Goal: Task Accomplishment & Management: Use online tool/utility

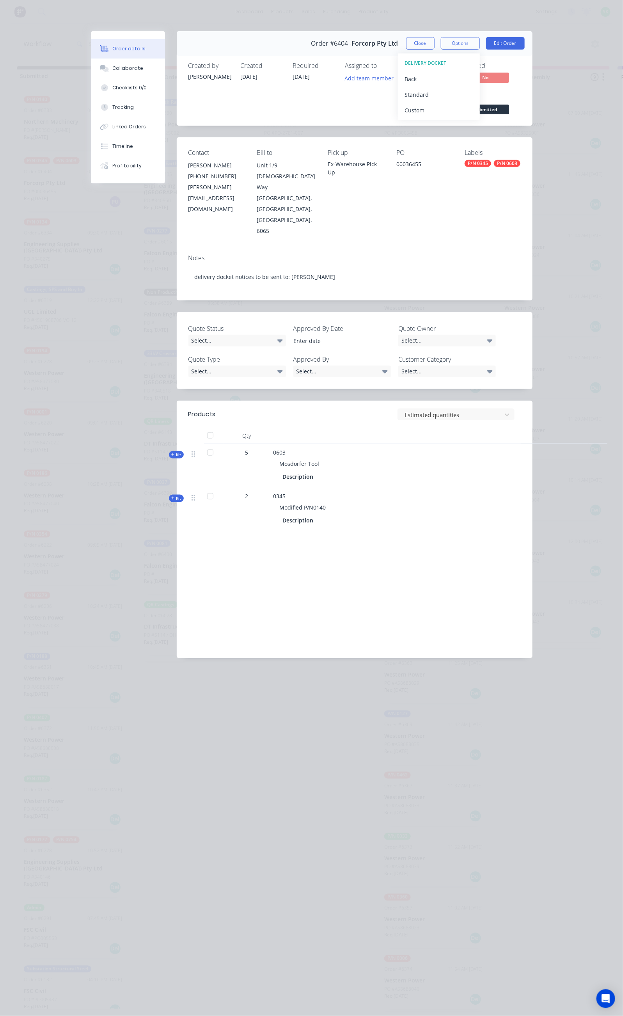
scroll to position [117, 0]
click at [435, 43] on button "Close" at bounding box center [420, 43] width 28 height 12
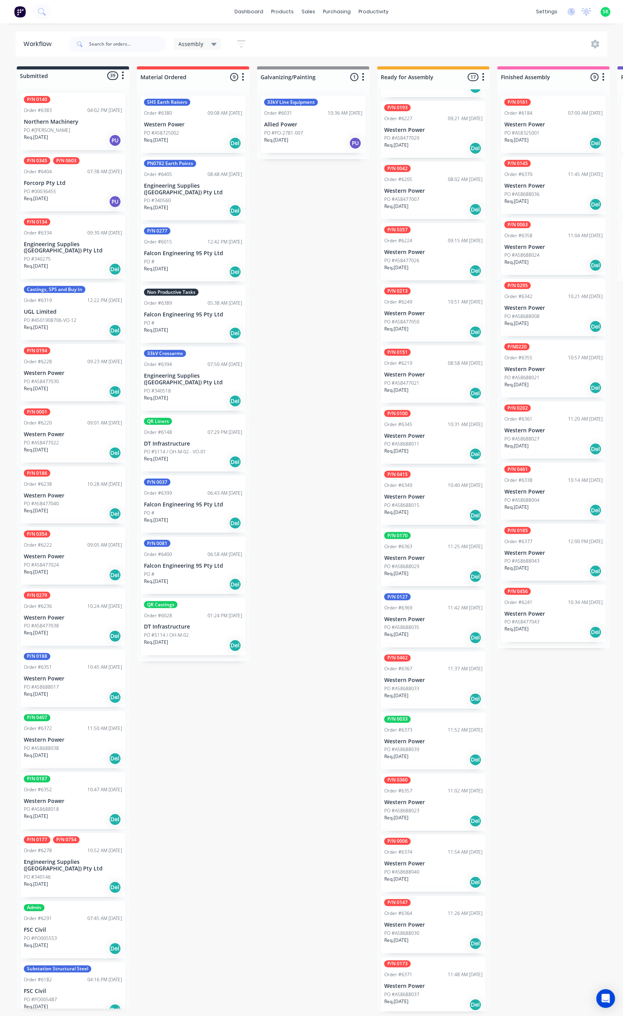
click at [399, 493] on p "Western Power" at bounding box center [433, 496] width 98 height 7
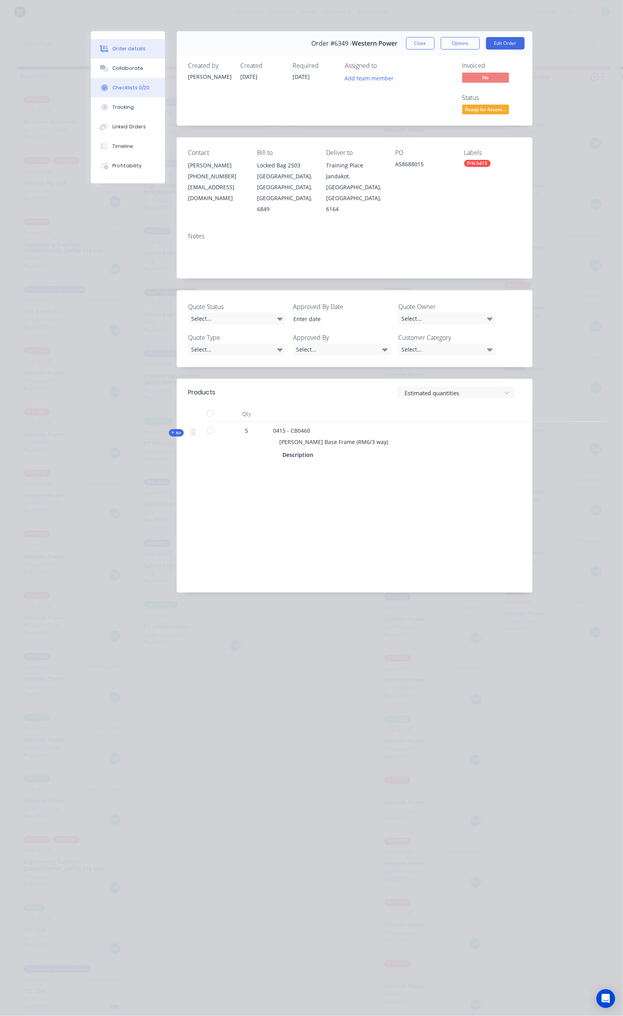
click at [91, 92] on button "Checklists 0/20" at bounding box center [128, 88] width 74 height 20
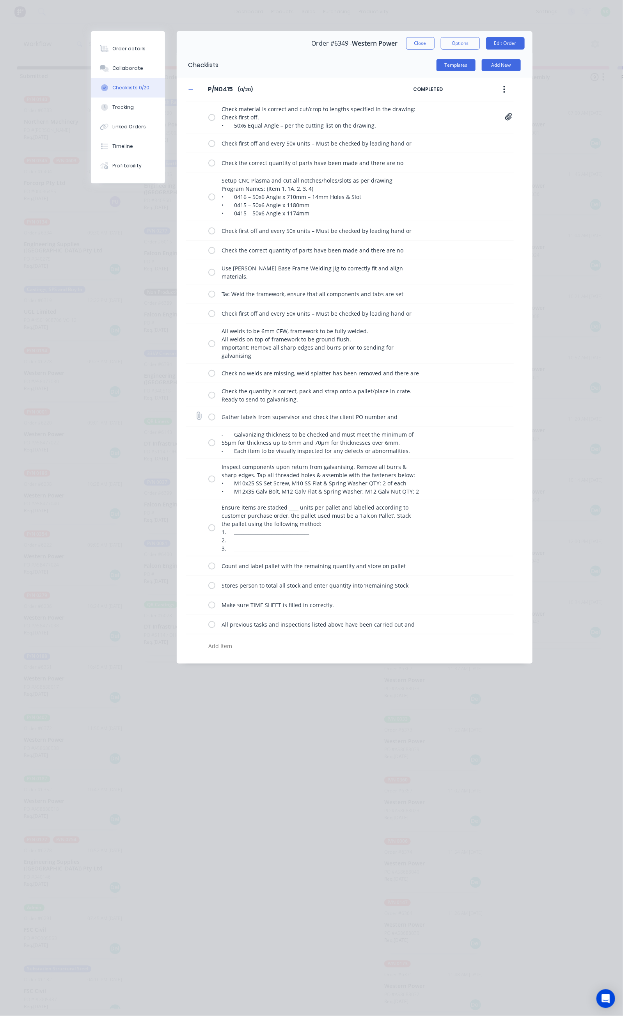
click at [208, 424] on div "Gather labels from supervisor and check the client PO number and quantity per p…" at bounding box center [317, 417] width 218 height 16
click at [208, 419] on label at bounding box center [211, 417] width 7 height 8
click at [0, 0] on input "checkbox" at bounding box center [0, 0] width 0 height 0
click at [208, 445] on label at bounding box center [211, 442] width 7 height 8
click at [0, 0] on input "checkbox" at bounding box center [0, 0] width 0 height 0
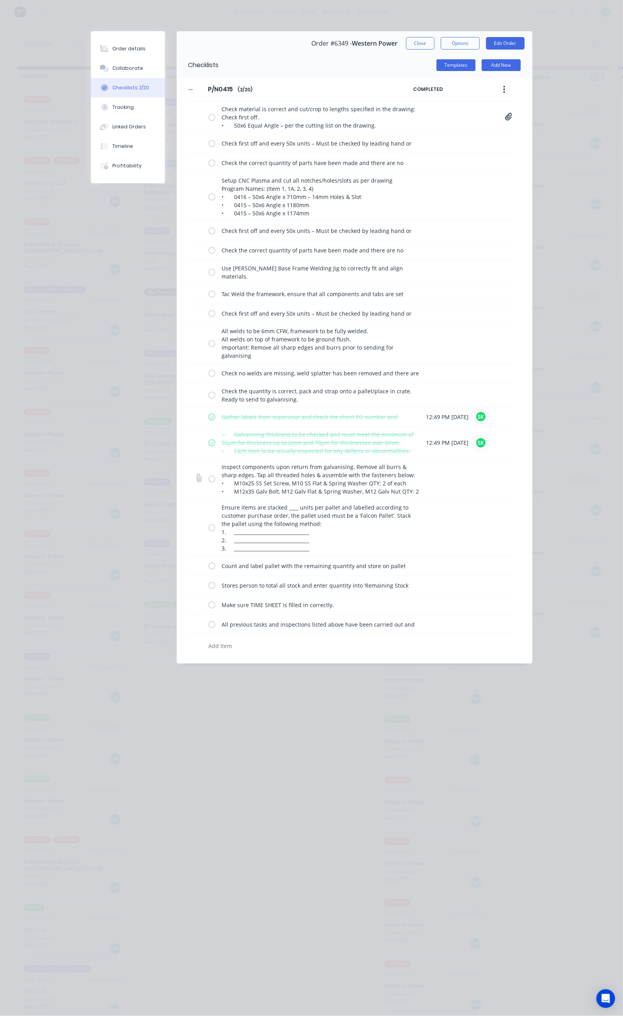
drag, startPoint x: 137, startPoint y: 481, endPoint x: 136, endPoint y: 494, distance: 12.9
click at [208, 482] on label at bounding box center [211, 479] width 7 height 8
click at [0, 0] on input "checkbox" at bounding box center [0, 0] width 0 height 0
click at [208, 531] on label at bounding box center [211, 528] width 7 height 8
click at [0, 0] on input "checkbox" at bounding box center [0, 0] width 0 height 0
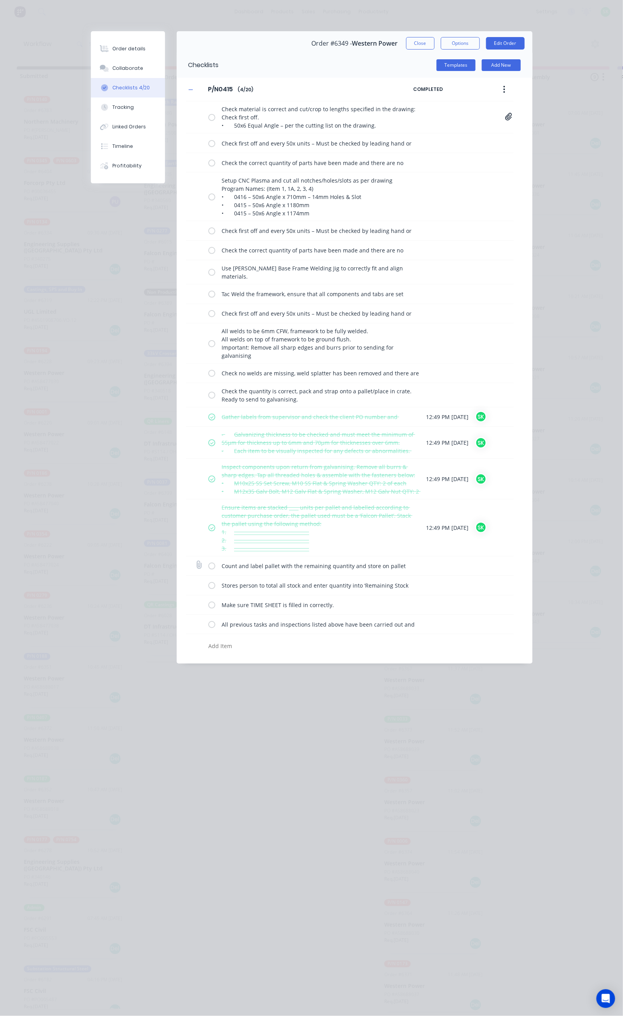
drag, startPoint x: 136, startPoint y: 569, endPoint x: 136, endPoint y: 576, distance: 7.0
click at [208, 570] on label at bounding box center [211, 566] width 7 height 8
click at [0, 0] on input "checkbox" at bounding box center [0, 0] width 0 height 0
drag, startPoint x: 136, startPoint y: 591, endPoint x: 136, endPoint y: 597, distance: 5.9
click at [208, 589] on label at bounding box center [211, 585] width 7 height 8
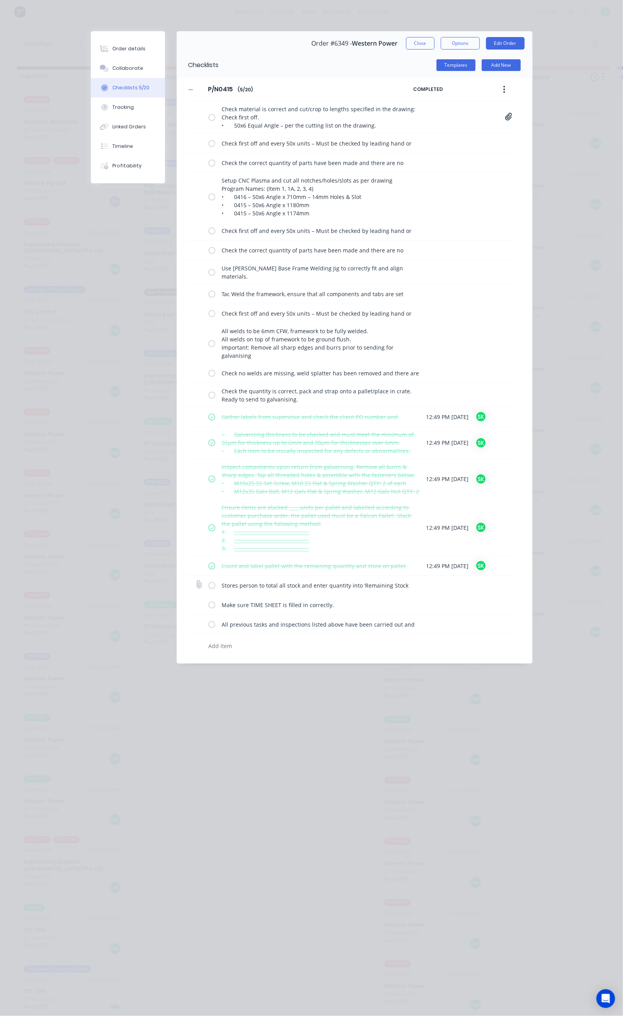
click at [0, 0] on input "checkbox" at bounding box center [0, 0] width 0 height 0
click at [208, 609] on label at bounding box center [211, 605] width 7 height 8
click at [0, 0] on input "checkbox" at bounding box center [0, 0] width 0 height 0
drag, startPoint x: 136, startPoint y: 628, endPoint x: 136, endPoint y: 621, distance: 7.8
click at [208, 628] on label at bounding box center [211, 624] width 7 height 8
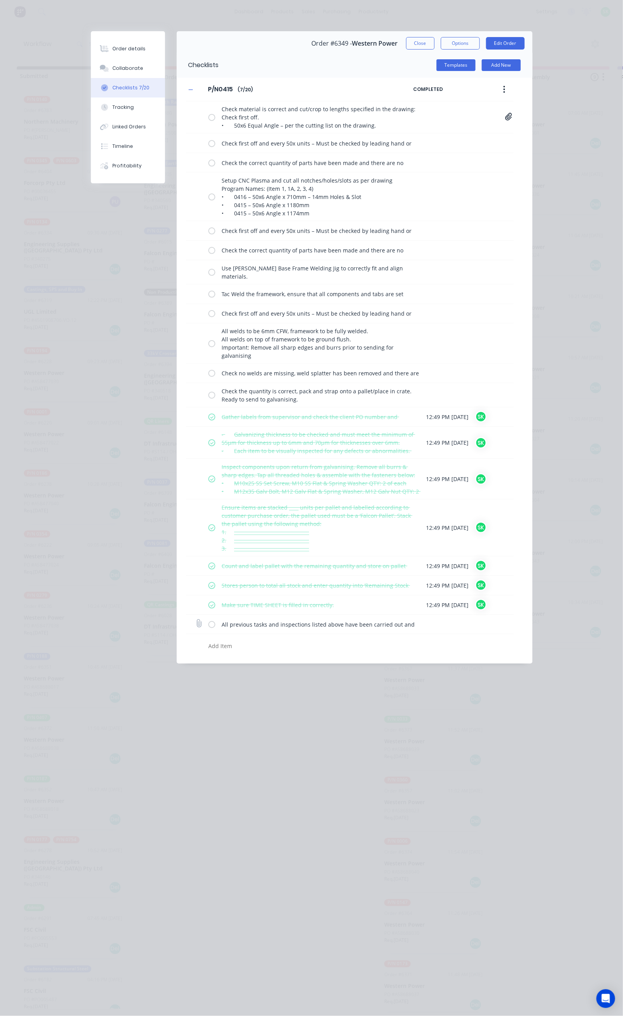
click at [0, 0] on input "checkbox" at bounding box center [0, 0] width 0 height 0
type textarea "x"
click at [112, 71] on div "Collaborate" at bounding box center [127, 68] width 31 height 7
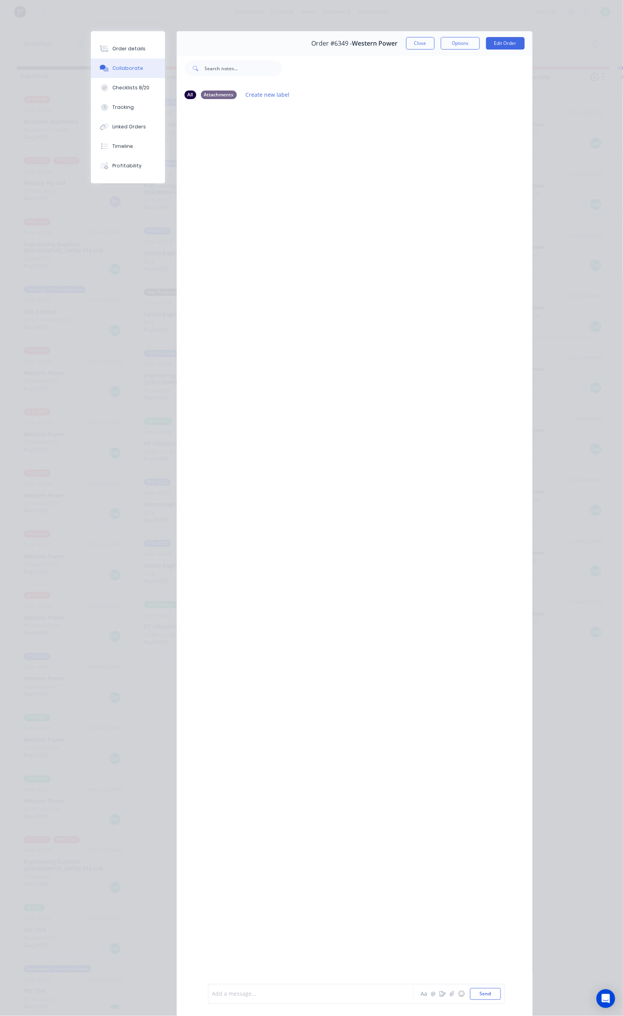
click at [213, 993] on div at bounding box center [313, 994] width 201 height 8
click at [501, 995] on button "Send" at bounding box center [485, 994] width 31 height 12
click at [435, 41] on button "Close" at bounding box center [420, 43] width 28 height 12
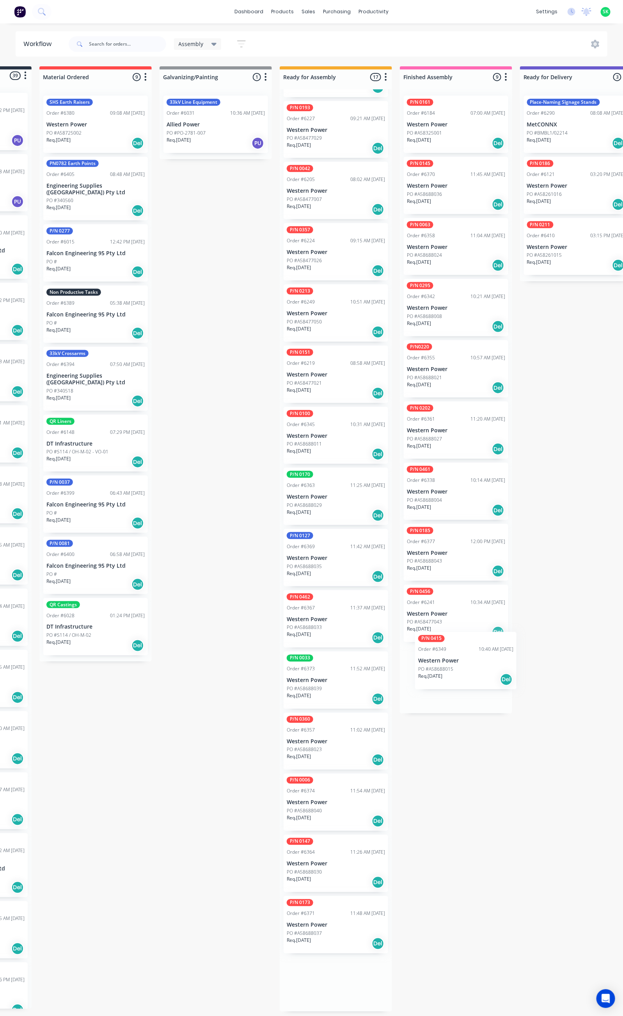
scroll to position [5, 99]
drag, startPoint x: 424, startPoint y: 483, endPoint x: 439, endPoint y: 651, distance: 168.1
click at [440, 653] on div "Submitted 39 Status colour #273444 hex #273444 Save Cancel Summaries Total orde…" at bounding box center [602, 538] width 1414 height 945
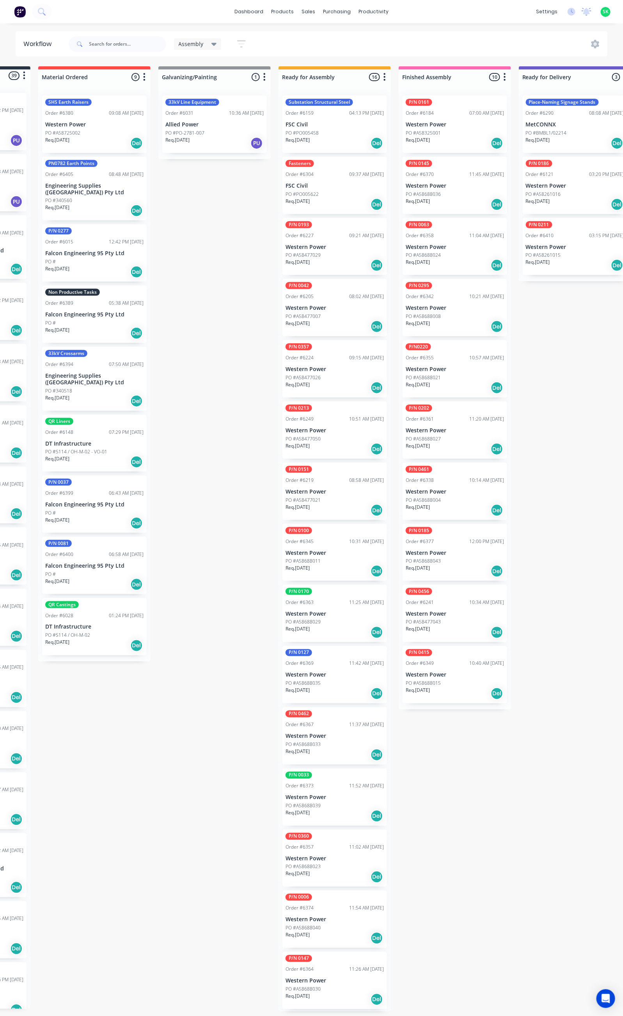
scroll to position [55, 0]
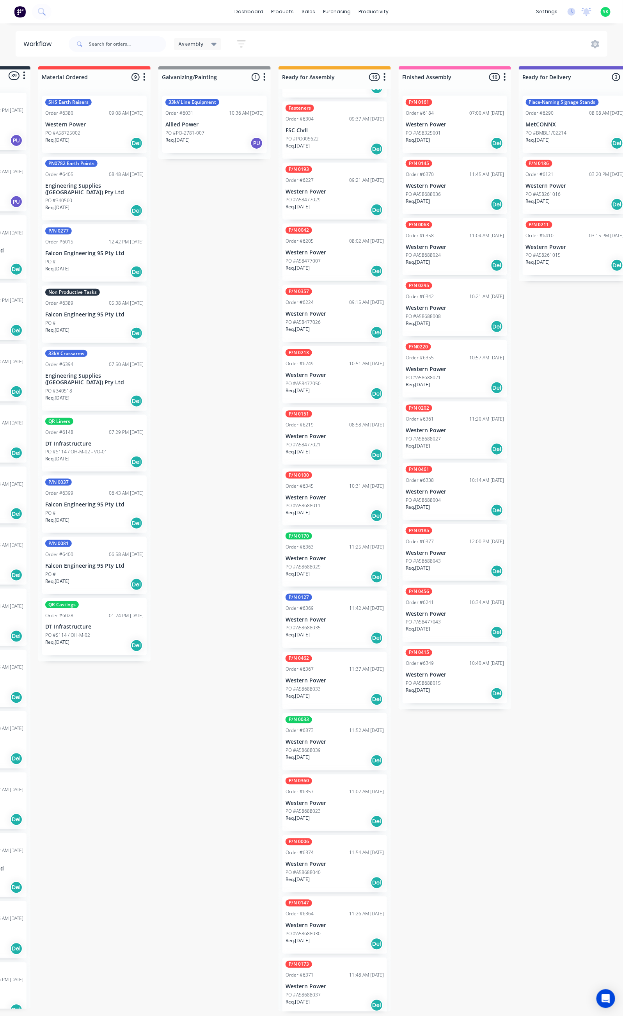
click at [335, 509] on div "Req. 24/11/25 Del" at bounding box center [335, 515] width 98 height 13
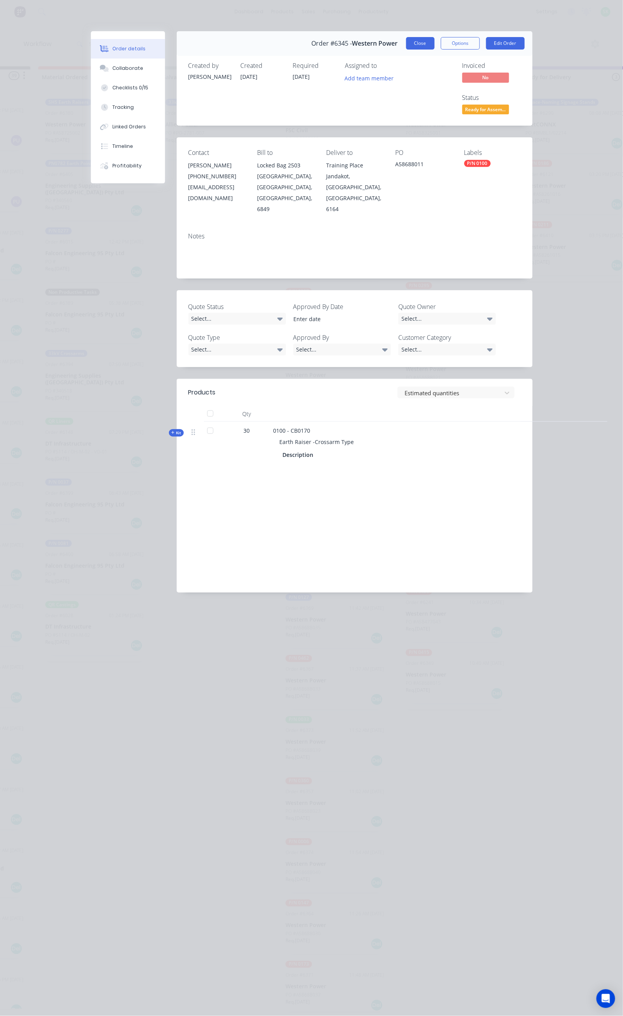
click at [435, 43] on button "Close" at bounding box center [420, 43] width 28 height 12
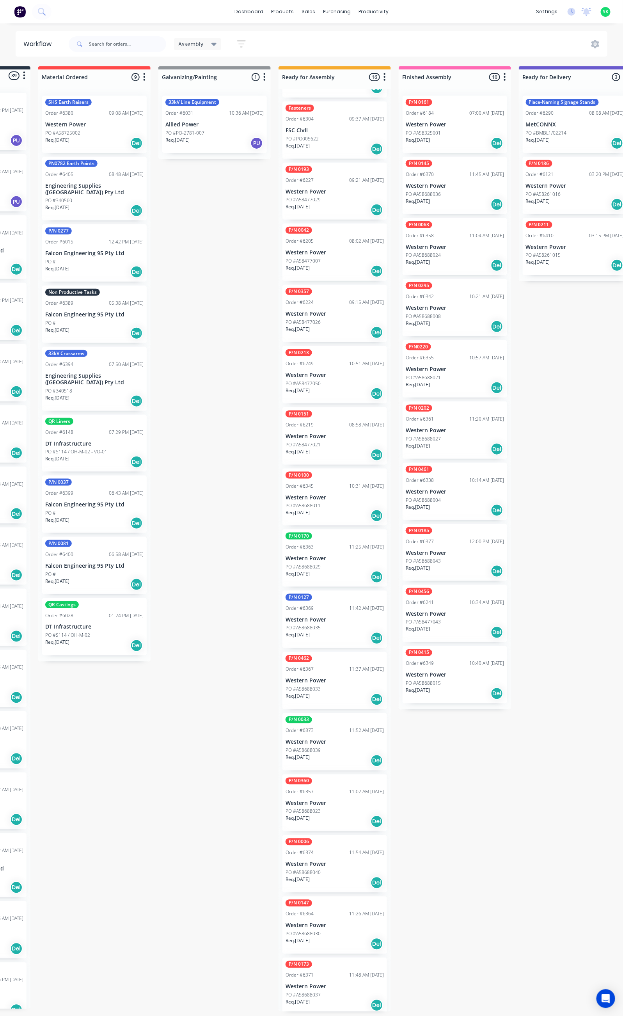
click at [439, 672] on p "Western Power" at bounding box center [455, 675] width 98 height 7
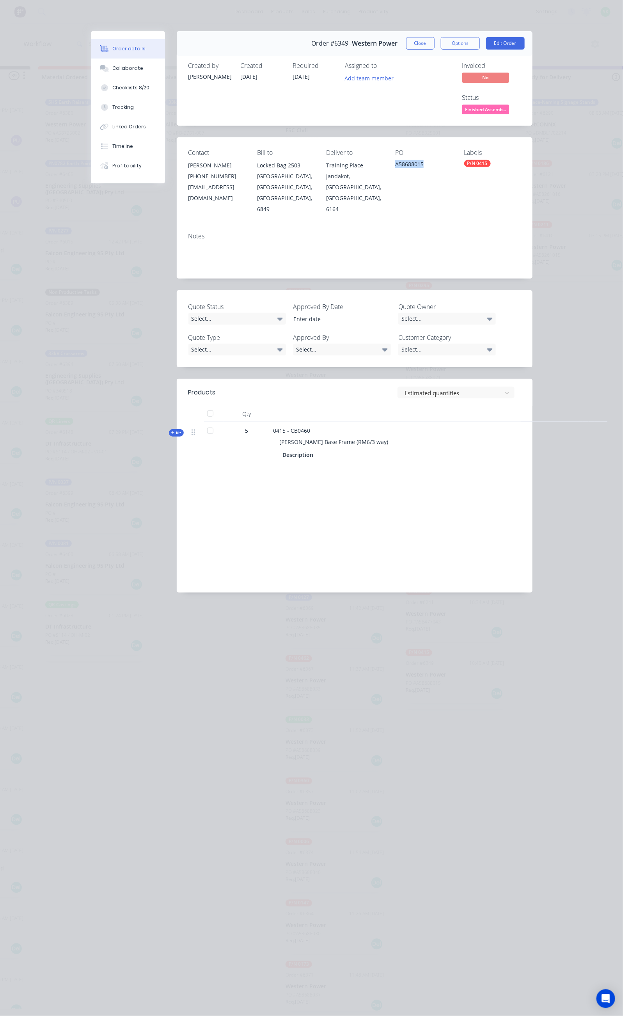
drag, startPoint x: 445, startPoint y: 131, endPoint x: 408, endPoint y: 135, distance: 36.8
click at [408, 137] on div "Contact Brandon Klein (08) 9411 7786 bklein@westernpower.com.au Bill to Locked …" at bounding box center [355, 181] width 356 height 89
copy div "A58688015"
click at [435, 43] on button "Close" at bounding box center [420, 43] width 28 height 12
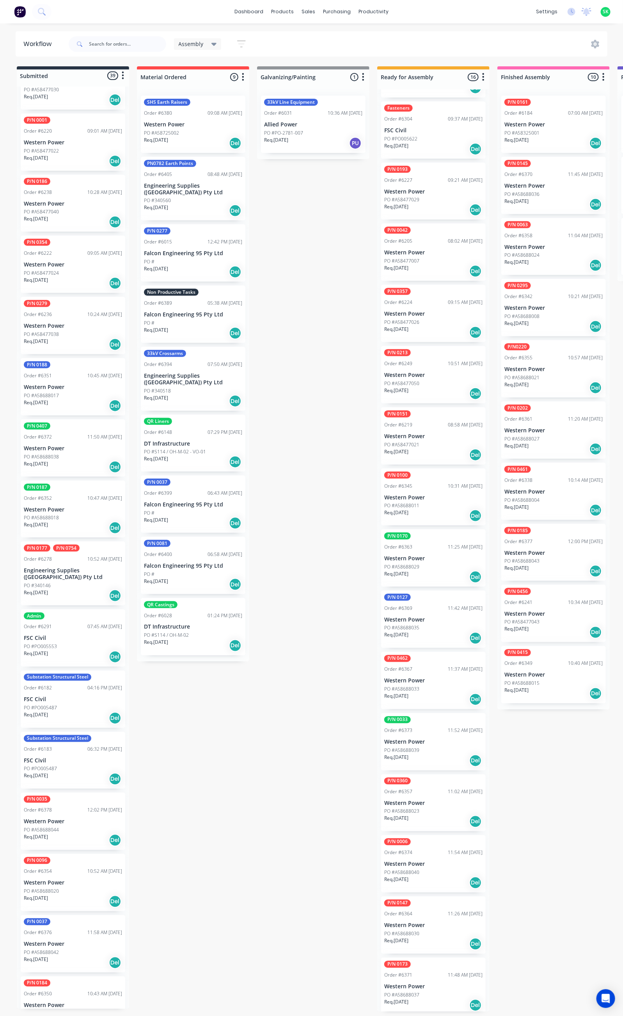
scroll to position [293, 0]
click at [83, 818] on p "Western Power" at bounding box center [73, 821] width 98 height 7
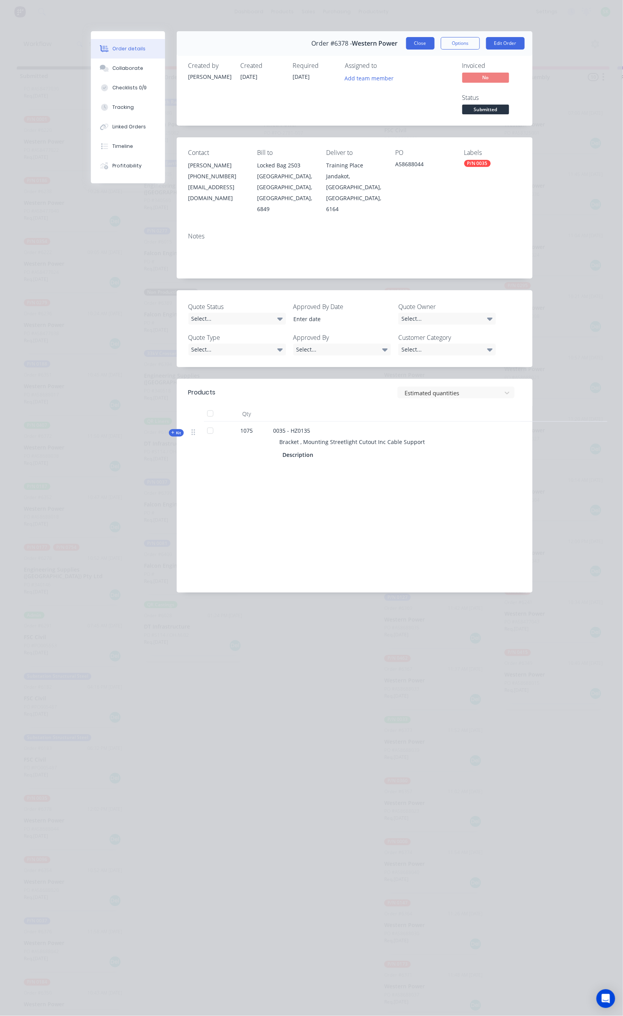
click at [435, 41] on button "Close" at bounding box center [420, 43] width 28 height 12
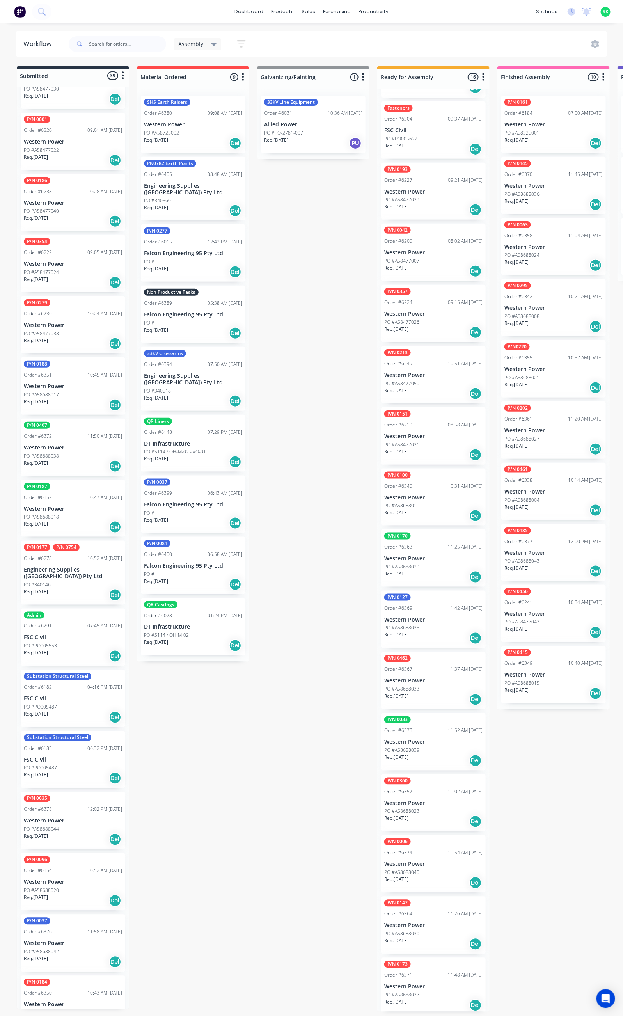
click at [71, 955] on div "Req. 24/12/25 Del" at bounding box center [73, 961] width 98 height 13
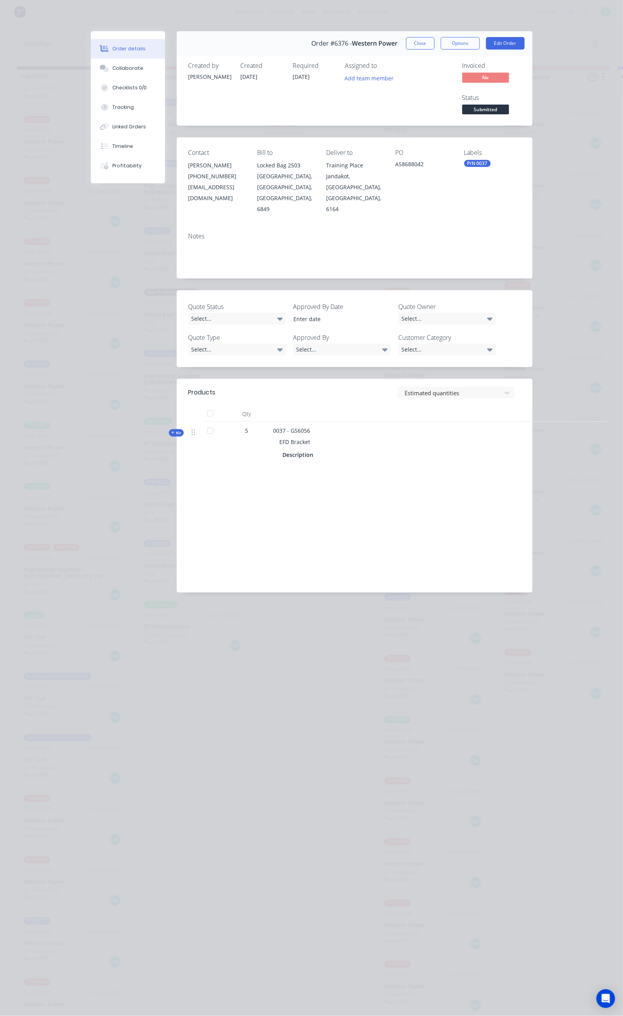
click at [435, 39] on button "Close" at bounding box center [420, 43] width 28 height 12
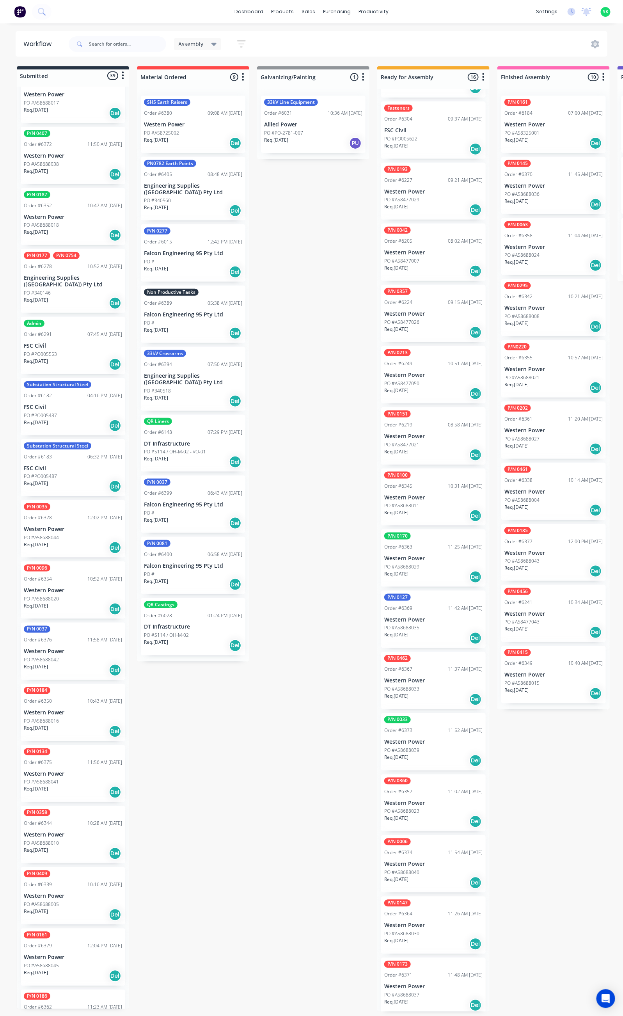
scroll to position [585, 0]
click at [54, 831] on p "Western Power" at bounding box center [73, 834] width 98 height 7
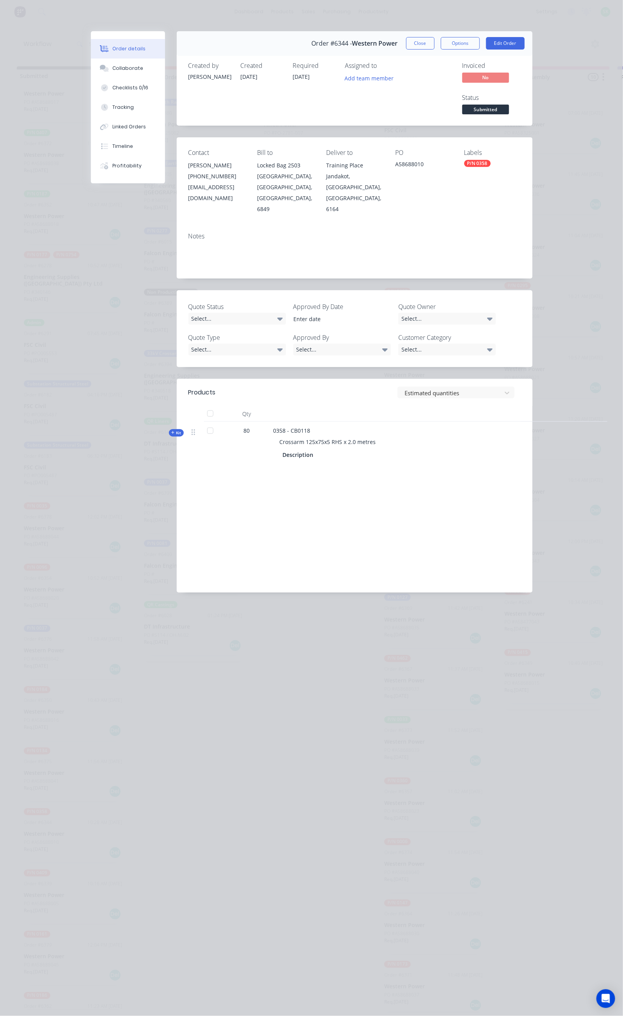
click at [435, 42] on button "Close" at bounding box center [420, 43] width 28 height 12
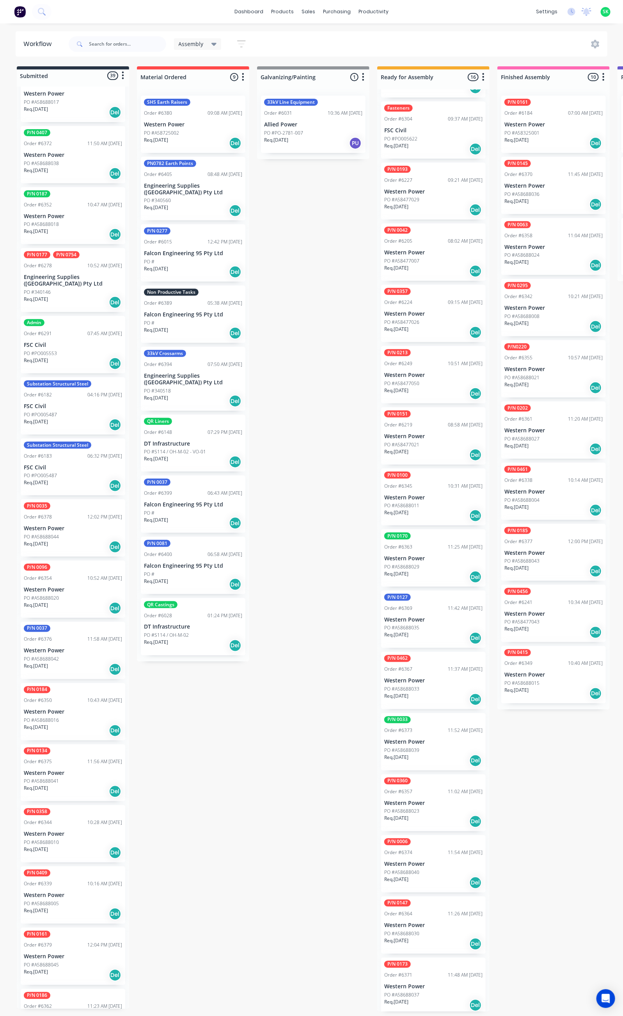
scroll to position [590, 0]
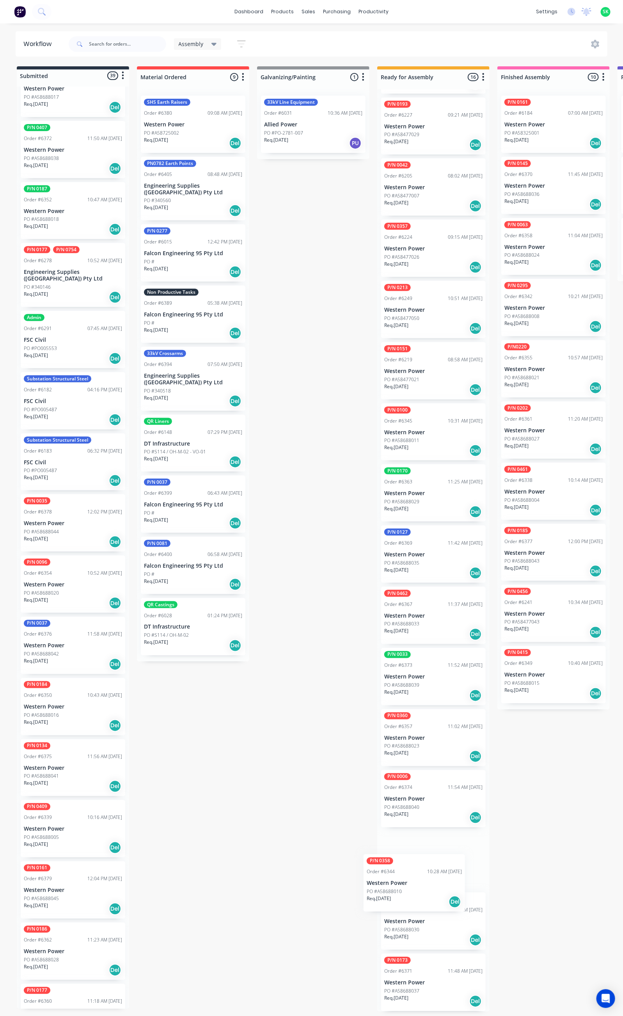
drag, startPoint x: 60, startPoint y: 814, endPoint x: 380, endPoint y: 863, distance: 323.3
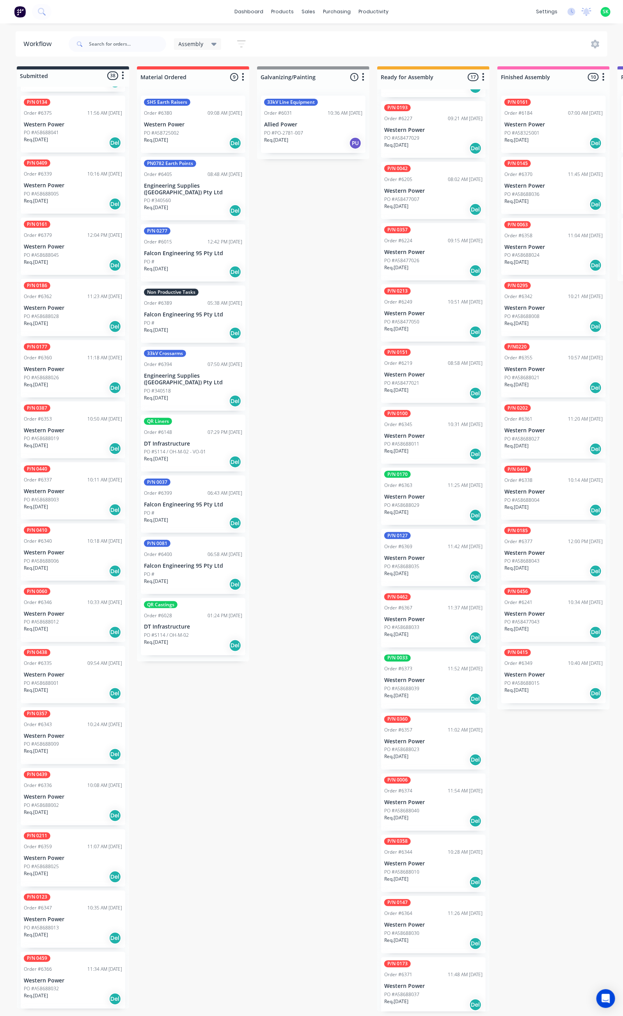
scroll to position [1292, 0]
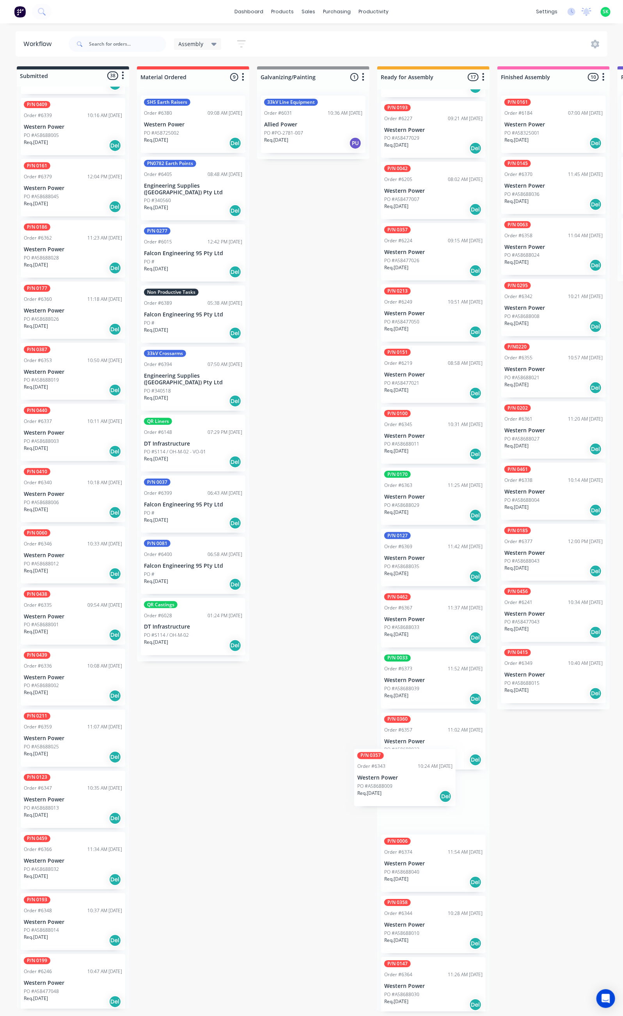
drag, startPoint x: 45, startPoint y: 657, endPoint x: 350, endPoint y: 774, distance: 327.1
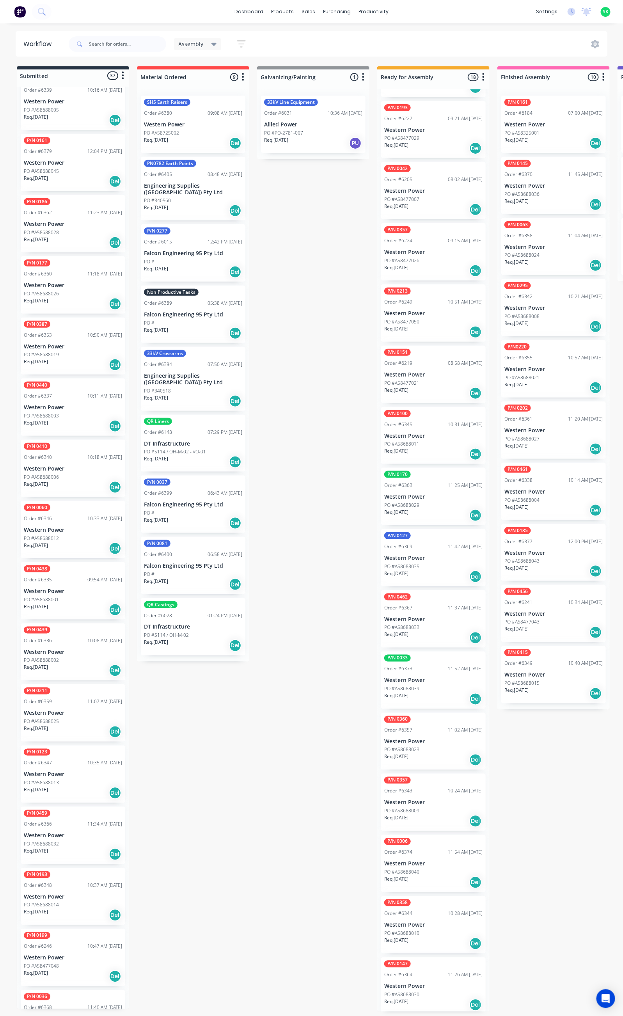
scroll to position [1339, 0]
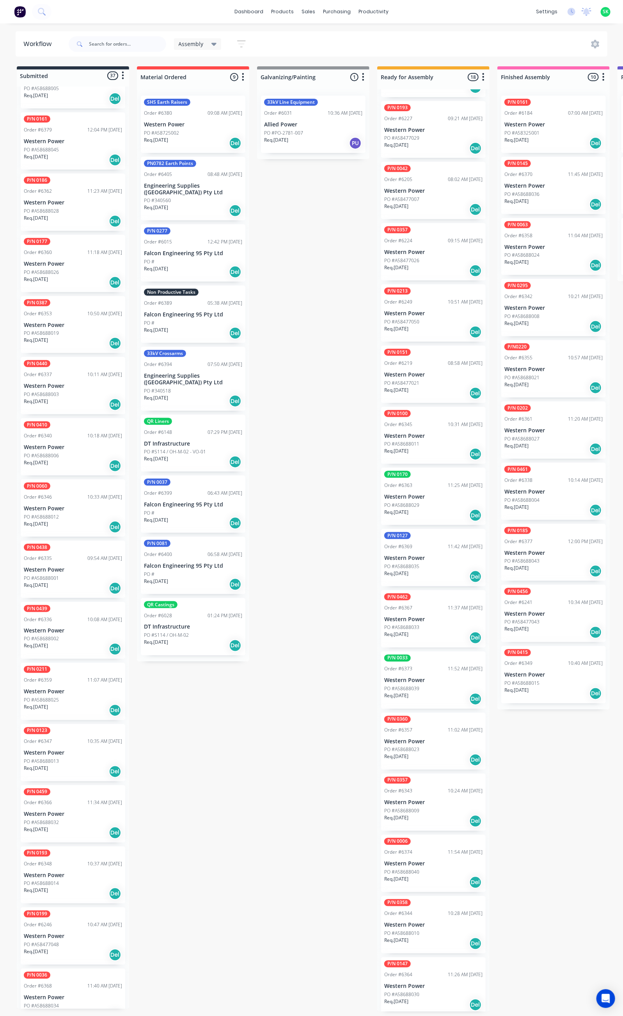
click at [87, 880] on div "PO #A58688014" at bounding box center [73, 883] width 98 height 7
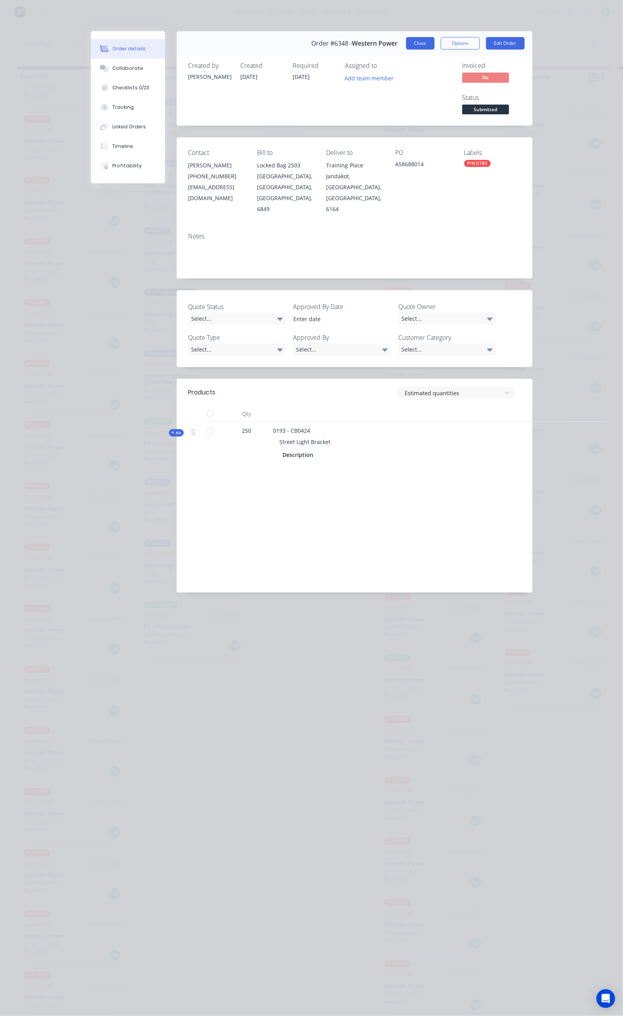
click at [435, 39] on button "Close" at bounding box center [420, 43] width 28 height 12
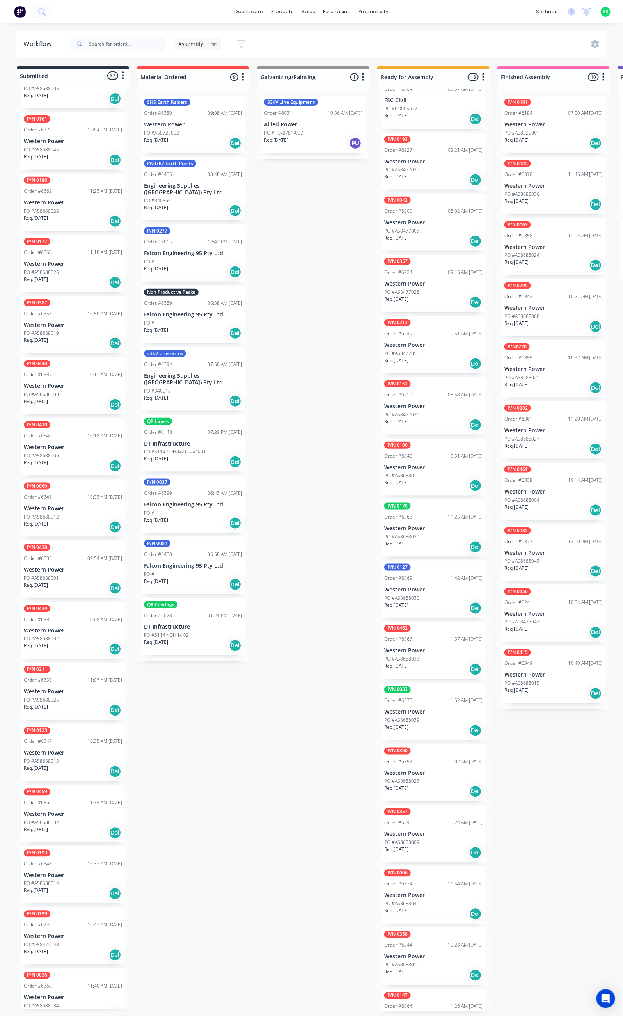
scroll to position [0, 0]
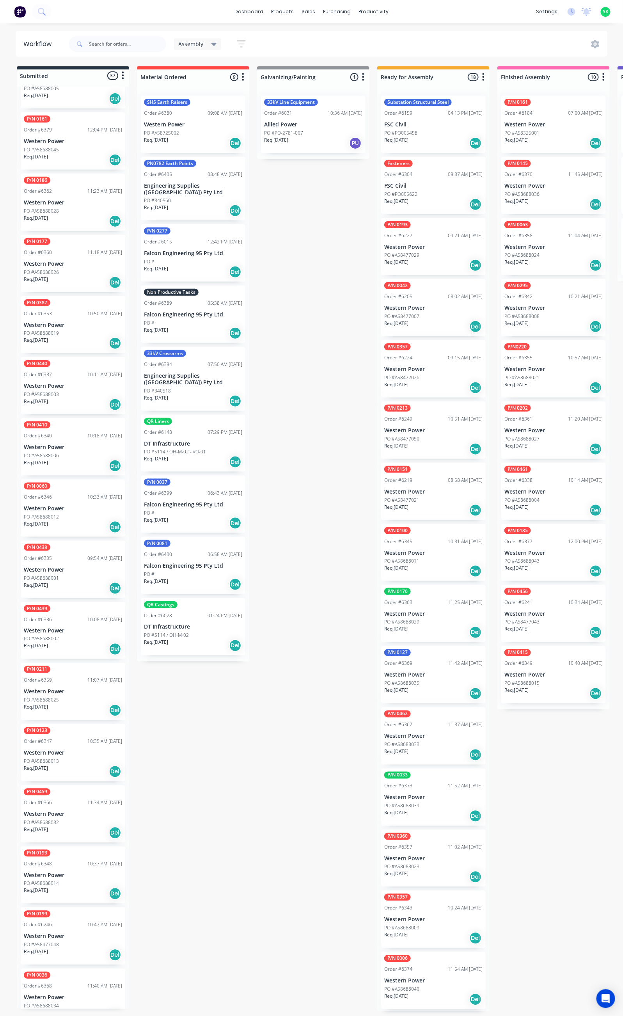
click at [435, 244] on p "Western Power" at bounding box center [433, 247] width 98 height 7
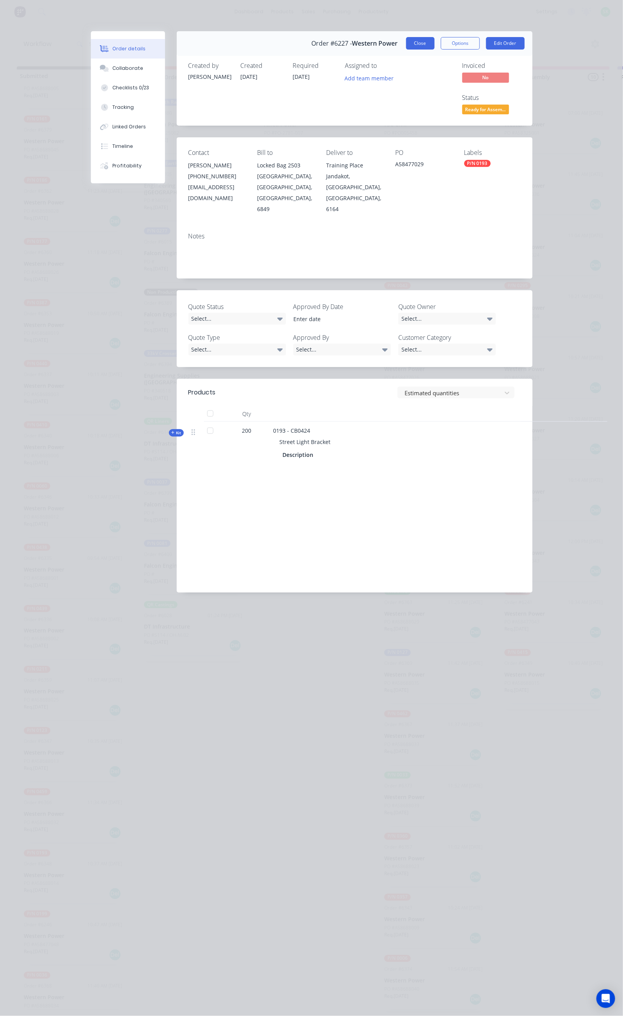
click at [435, 44] on button "Close" at bounding box center [420, 43] width 28 height 12
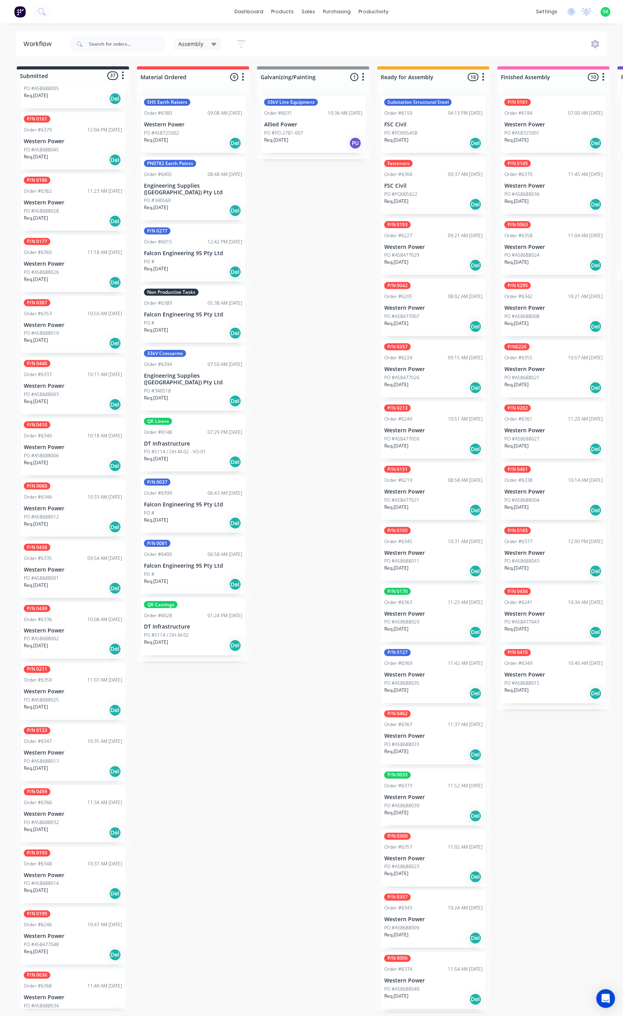
click at [86, 850] on div "P/N 0193 Order #6348 10:37 AM 30/09/25 Western Power PO #A58688014 Req. 24/12/2…" at bounding box center [73, 875] width 105 height 57
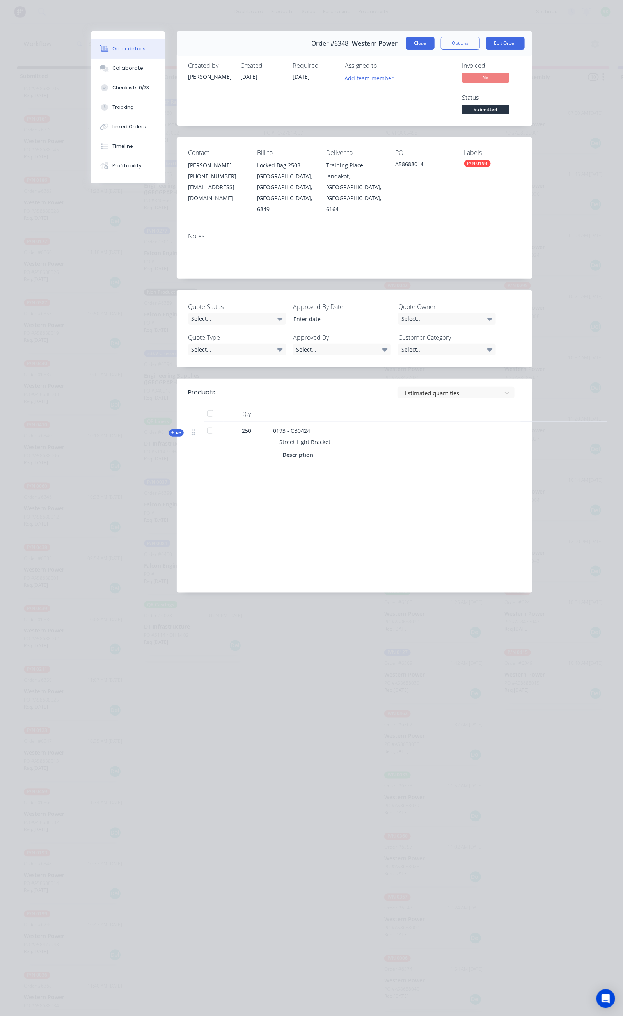
click at [435, 45] on button "Close" at bounding box center [420, 43] width 28 height 12
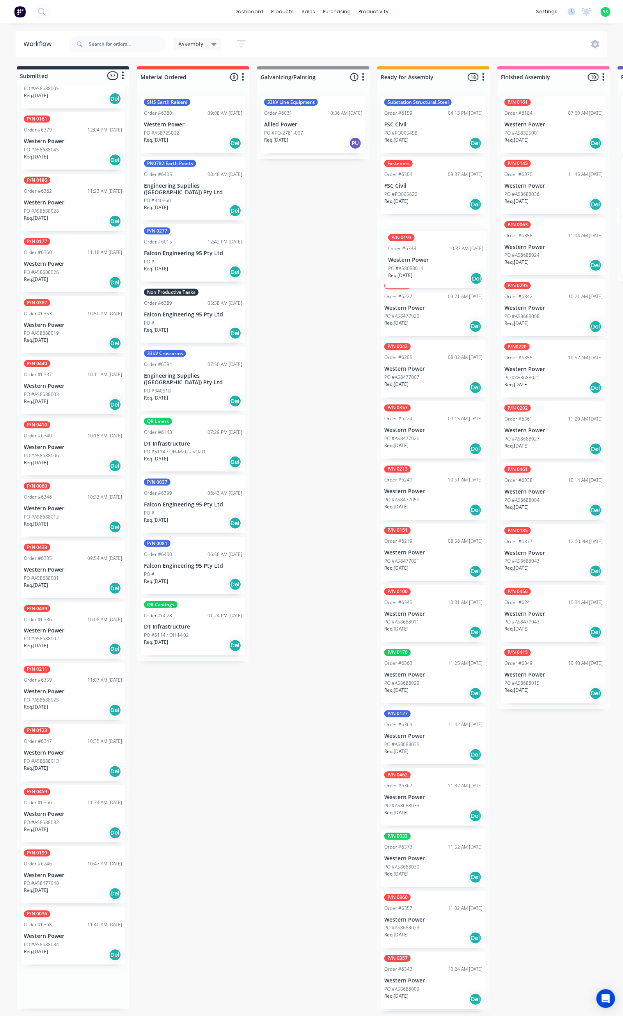
drag, startPoint x: 65, startPoint y: 865, endPoint x: 431, endPoint y: 269, distance: 699.4
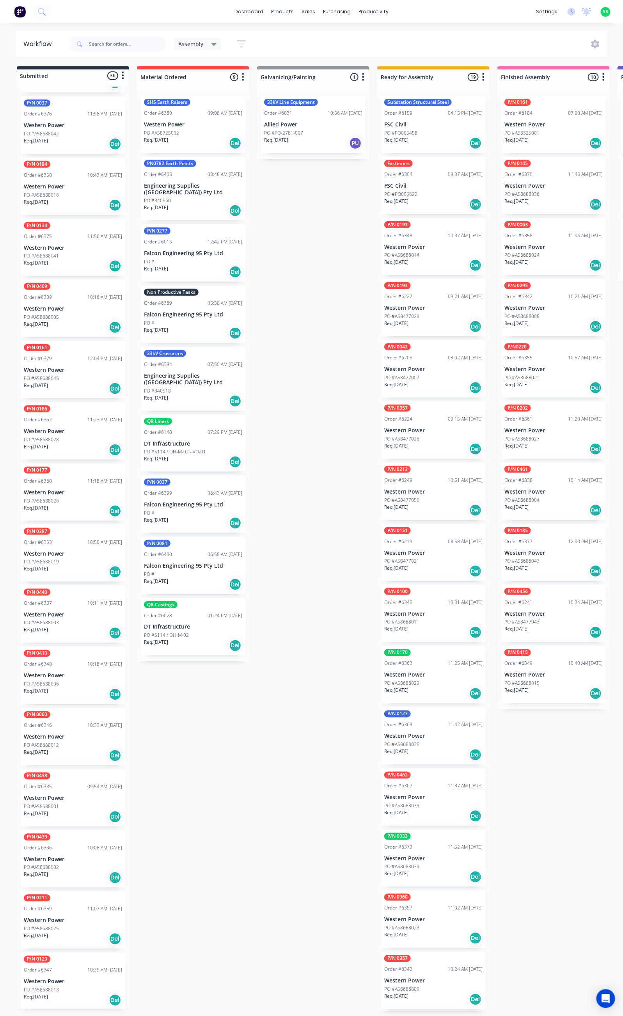
scroll to position [1112, 0]
click at [77, 966] on div "Order #6347 10:35 AM 30/09/25" at bounding box center [73, 969] width 98 height 7
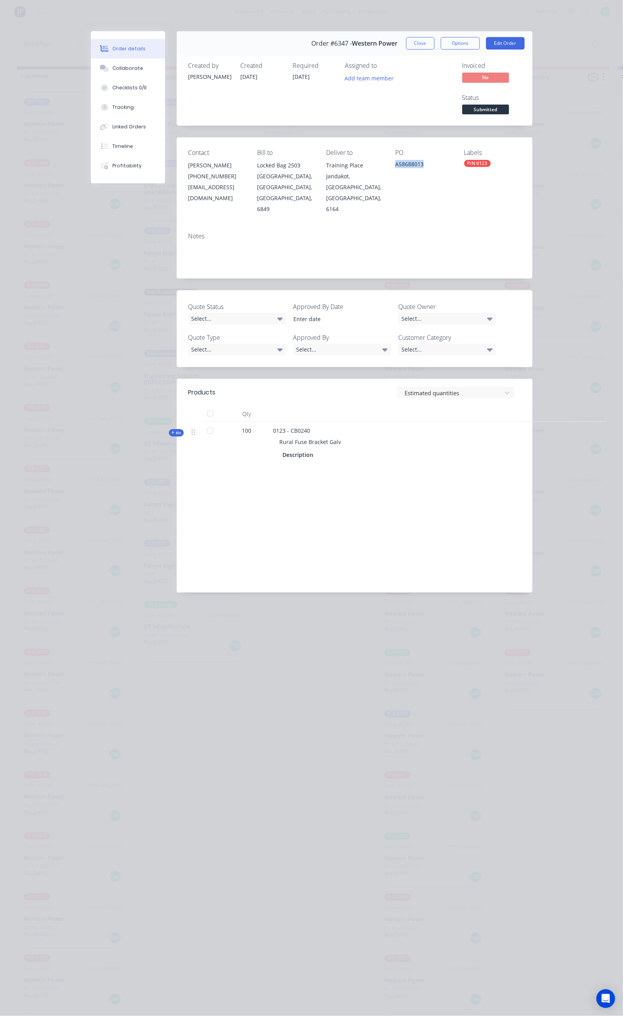
drag, startPoint x: 444, startPoint y: 135, endPoint x: 408, endPoint y: 140, distance: 36.2
click at [408, 140] on div "Contact Brandon Klein (08) 9411 7786 bklein@westernpower.com.au Bill to Locked …" at bounding box center [355, 181] width 356 height 89
copy div "A58688013"
drag, startPoint x: 491, startPoint y: 39, endPoint x: 491, endPoint y: 51, distance: 12.1
click at [435, 39] on button "Close" at bounding box center [420, 43] width 28 height 12
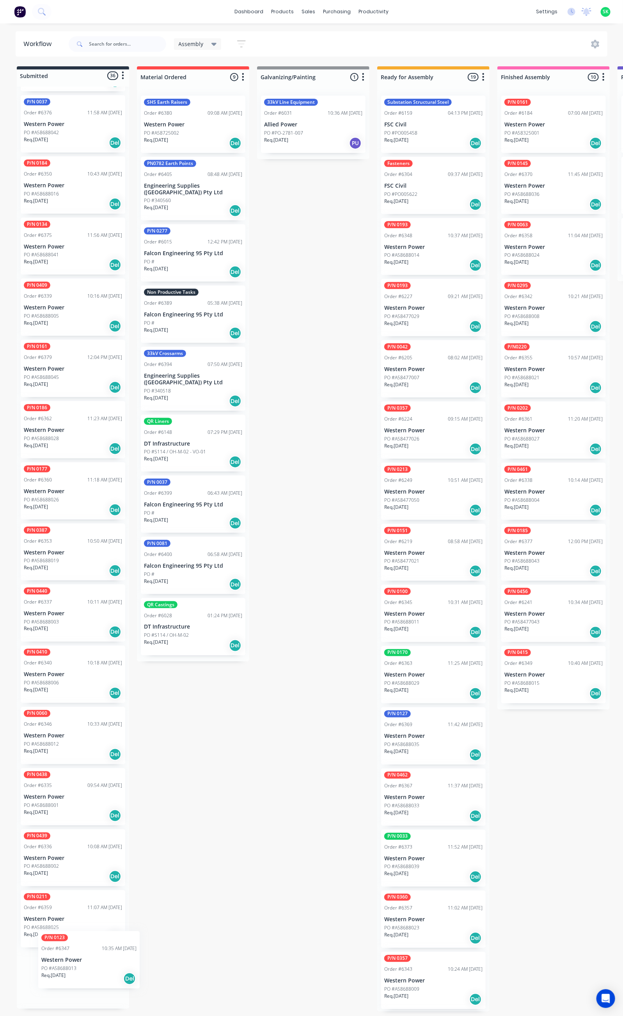
scroll to position [5, 0]
drag, startPoint x: 66, startPoint y: 962, endPoint x: 427, endPoint y: 606, distance: 507.3
click at [528, 652] on div "P/N 0415 Order #6349 10:40 AM 30/09/25 Western Power PO #A58688015 Req. 24/11/2…" at bounding box center [553, 674] width 105 height 57
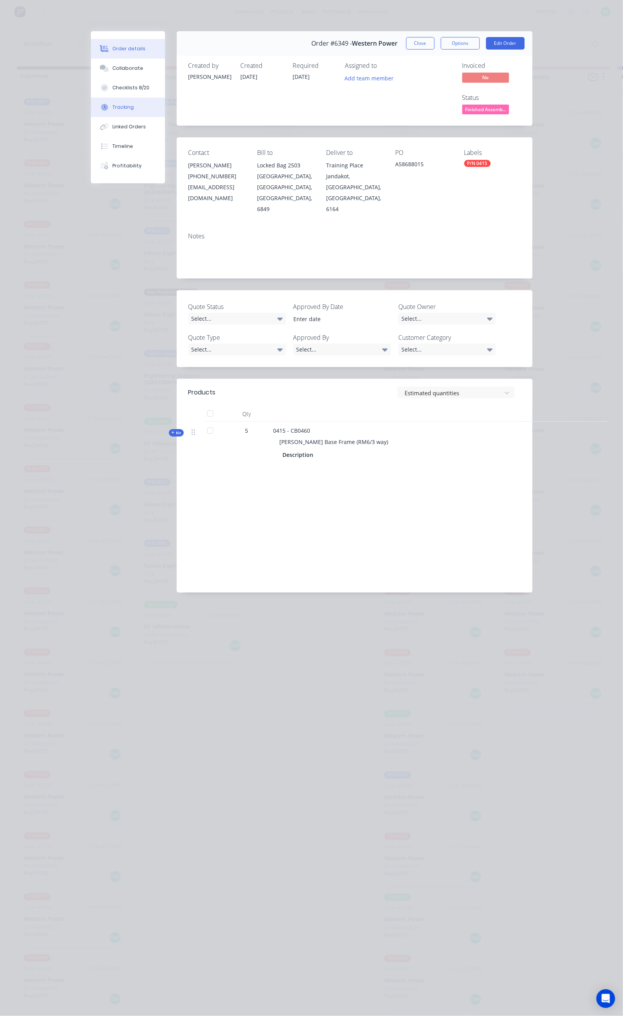
click at [91, 106] on button "Tracking" at bounding box center [128, 108] width 74 height 20
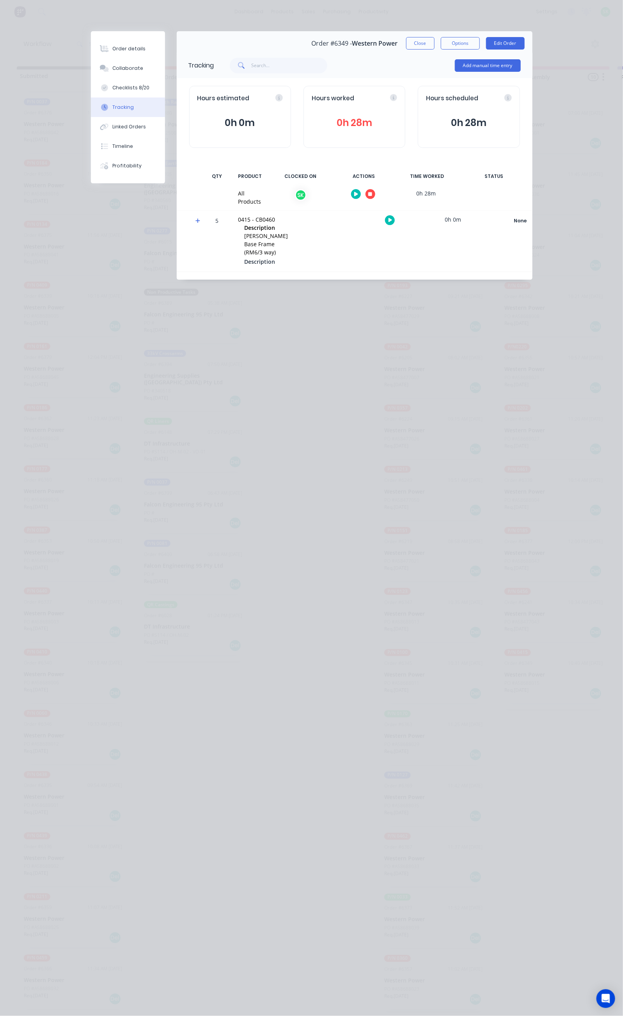
click at [375, 191] on button "button" at bounding box center [371, 194] width 10 height 10
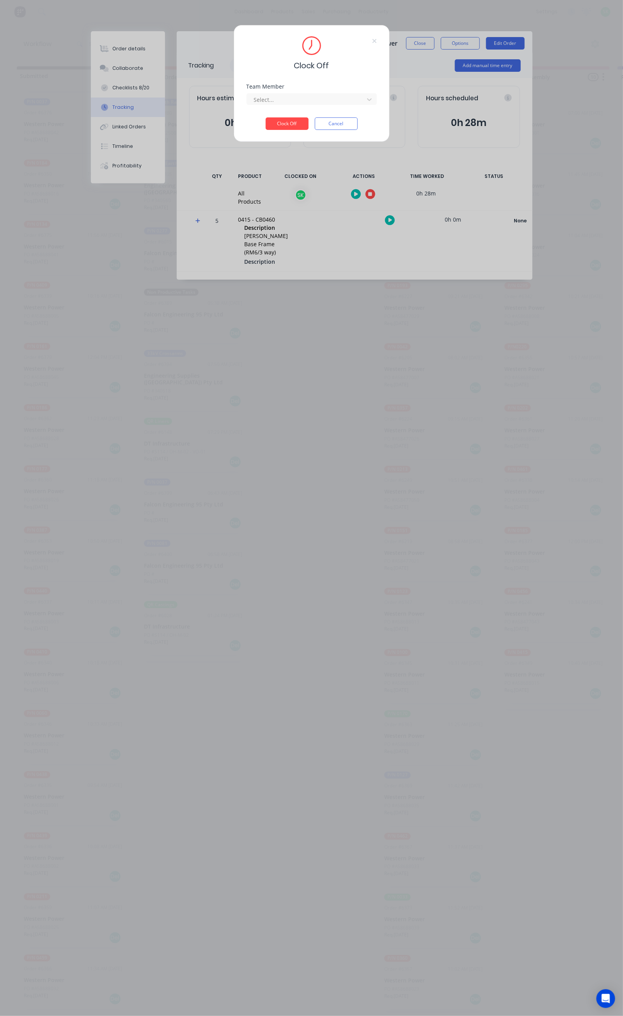
scroll to position [0, 0]
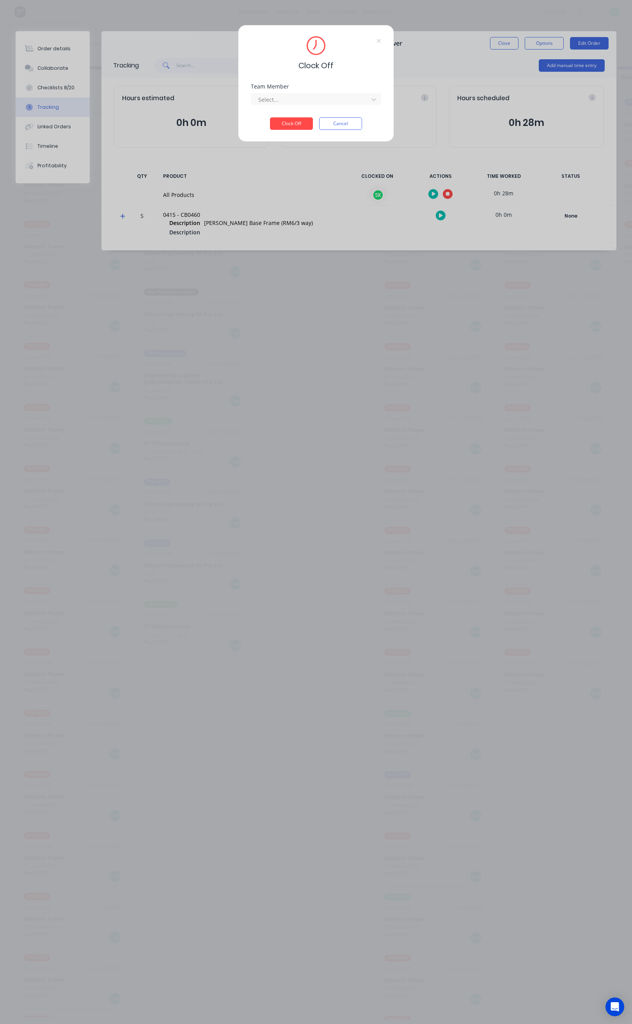
click at [348, 108] on div "Team Member Select..." at bounding box center [316, 101] width 130 height 34
click at [343, 105] on div "Select..." at bounding box center [311, 100] width 112 height 12
click at [319, 117] on div "[PERSON_NAME]" at bounding box center [316, 117] width 130 height 14
drag, startPoint x: 305, startPoint y: 124, endPoint x: 300, endPoint y: 124, distance: 5.1
click at [305, 123] on button "Clock Off" at bounding box center [291, 123] width 43 height 12
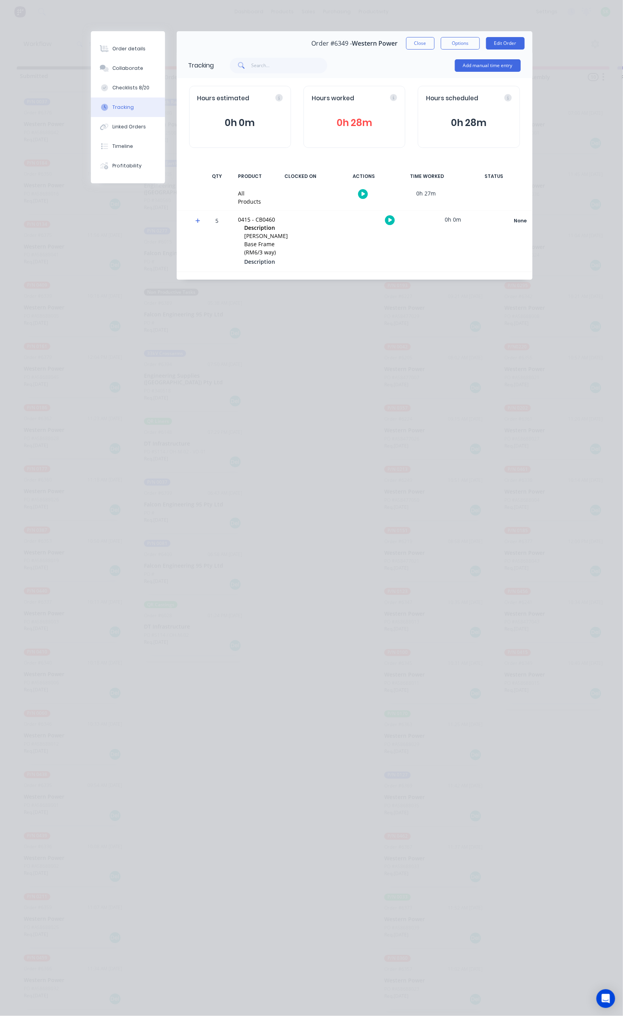
drag, startPoint x: 488, startPoint y: 40, endPoint x: 263, endPoint y: 59, distance: 226.3
click at [435, 40] on button "Close" at bounding box center [420, 43] width 28 height 12
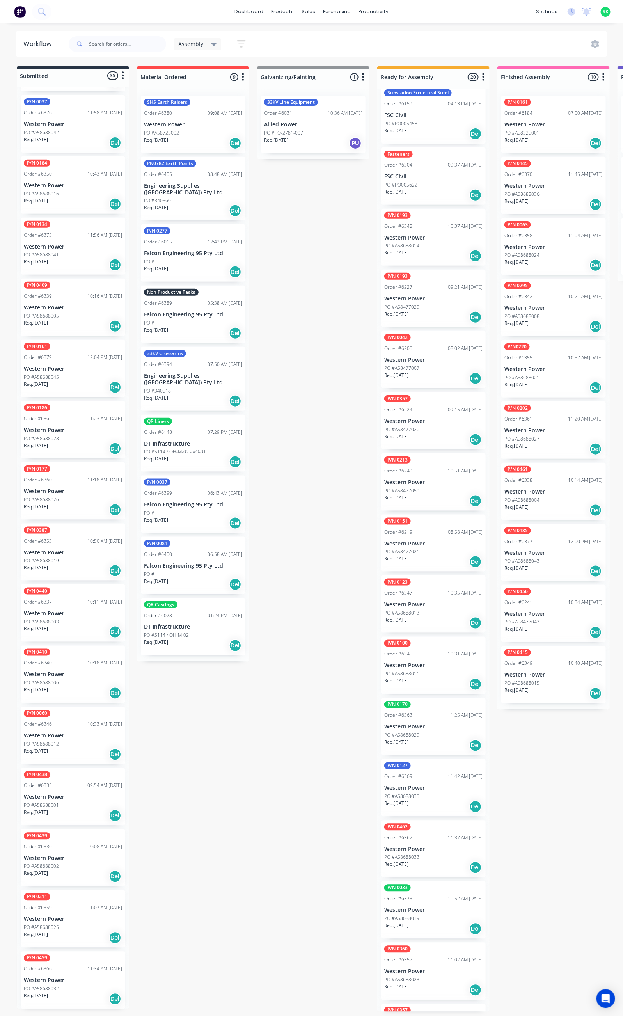
scroll to position [7, 0]
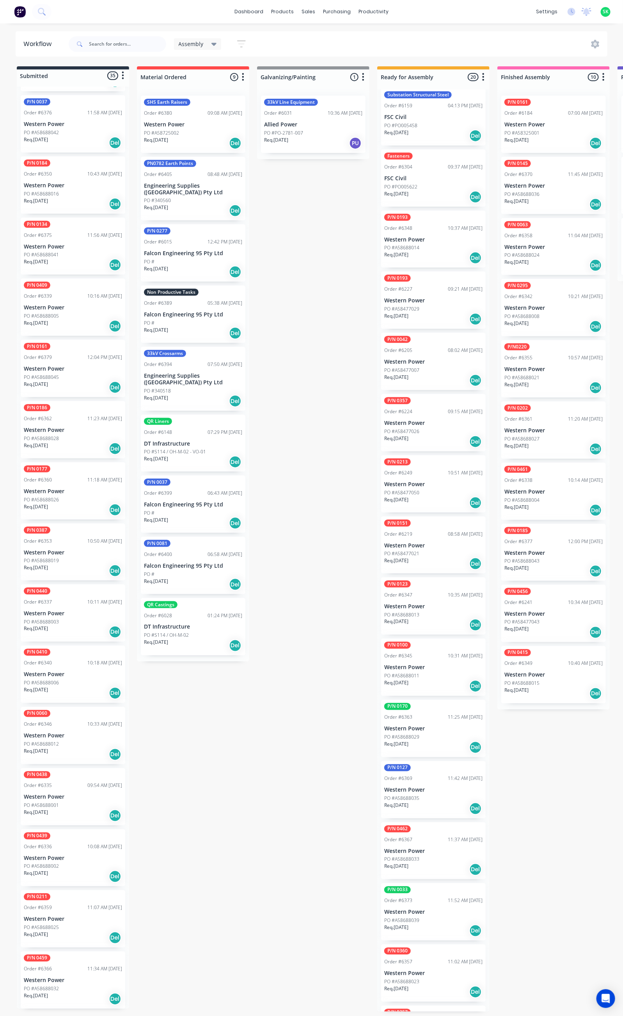
click at [437, 595] on div "P/N 0123 Order #6347 10:35 AM 30/09/25 Western Power PO #A58688013 Req. 24/12/2…" at bounding box center [433, 605] width 105 height 57
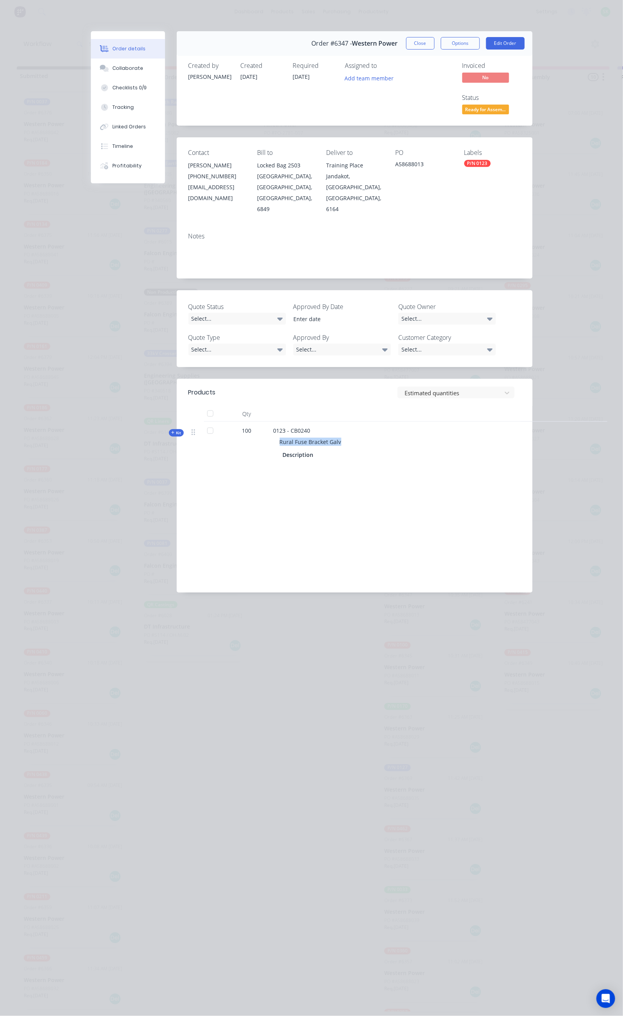
drag, startPoint x: 257, startPoint y: 385, endPoint x: 201, endPoint y: 384, distance: 57.0
click at [273, 435] on div "Rural Fuse Bracket Galv" at bounding box center [426, 442] width 306 height 14
copy span "Rural Fuse Bracket Galv"
drag, startPoint x: 228, startPoint y: 377, endPoint x: 213, endPoint y: 378, distance: 14.9
click at [270, 422] on div "0123 - CB0240 Rural Fuse Bracket Galv Description" at bounding box center [426, 444] width 312 height 44
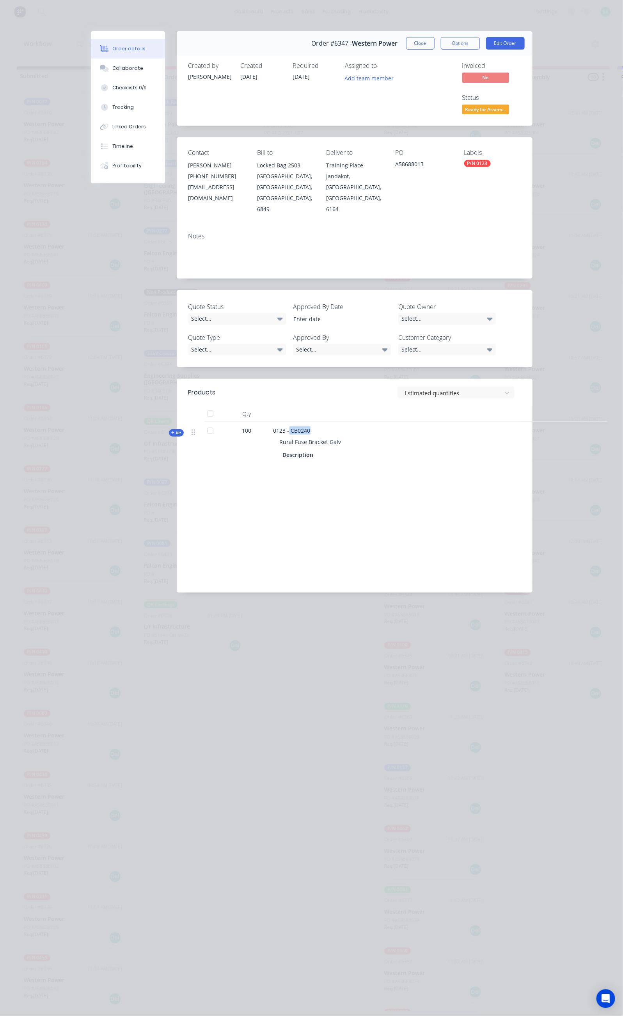
copy span "CB0240"
drag, startPoint x: 440, startPoint y: 136, endPoint x: 411, endPoint y: 141, distance: 30.1
click at [411, 149] on div "PO A58688013" at bounding box center [423, 181] width 57 height 65
copy div "A58688013"
click at [435, 45] on button "Close" at bounding box center [420, 43] width 28 height 12
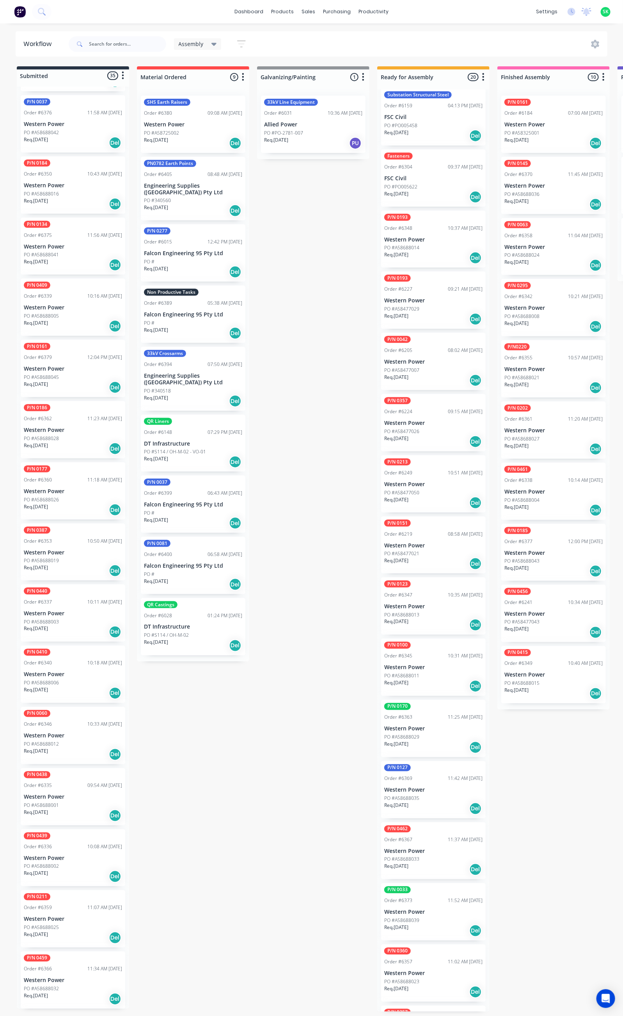
click at [434, 543] on p "Western Power" at bounding box center [433, 545] width 98 height 7
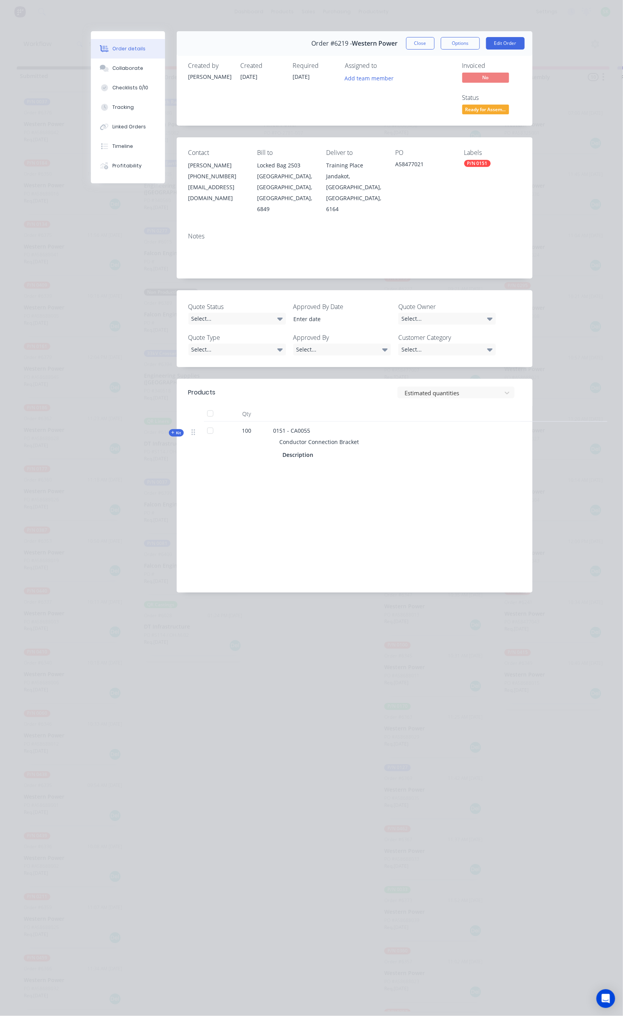
drag, startPoint x: 279, startPoint y: 392, endPoint x: 196, endPoint y: 393, distance: 82.7
click at [270, 422] on div "0151 - CA0055 Conductor Connection Bracket Description" at bounding box center [426, 444] width 312 height 44
copy span "Conductor Connection Bracket"
drag, startPoint x: 236, startPoint y: 373, endPoint x: 215, endPoint y: 380, distance: 22.2
click at [270, 422] on div "0151 - CA0055 Conductor Connection Bracket Description" at bounding box center [426, 444] width 312 height 44
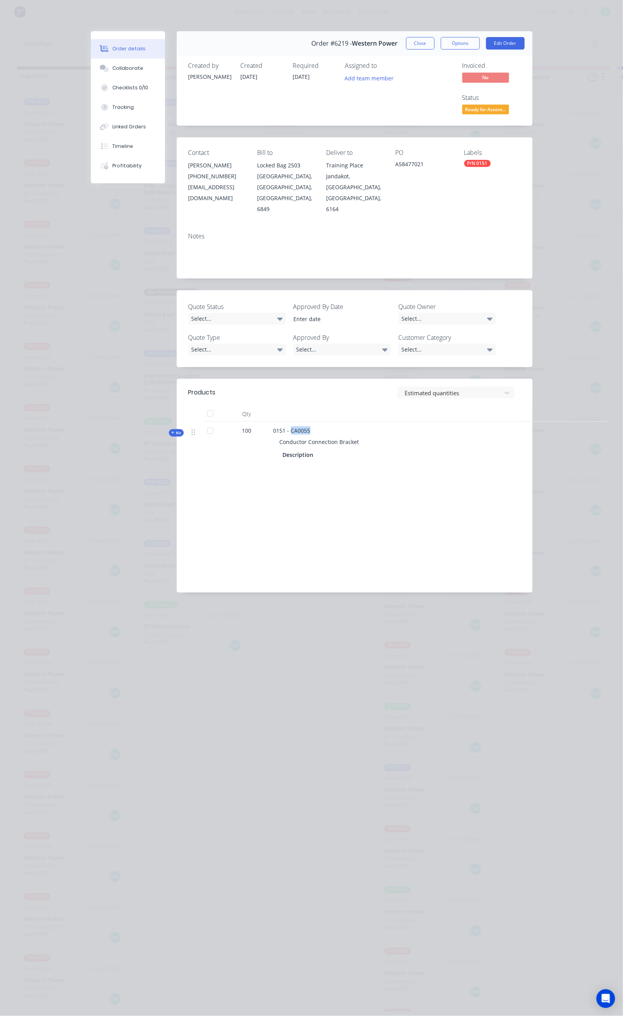
copy span "CA0055"
drag, startPoint x: 433, startPoint y: 137, endPoint x: 411, endPoint y: 144, distance: 23.2
click at [411, 149] on div "PO A58477021" at bounding box center [423, 181] width 57 height 65
copy div "A58477021"
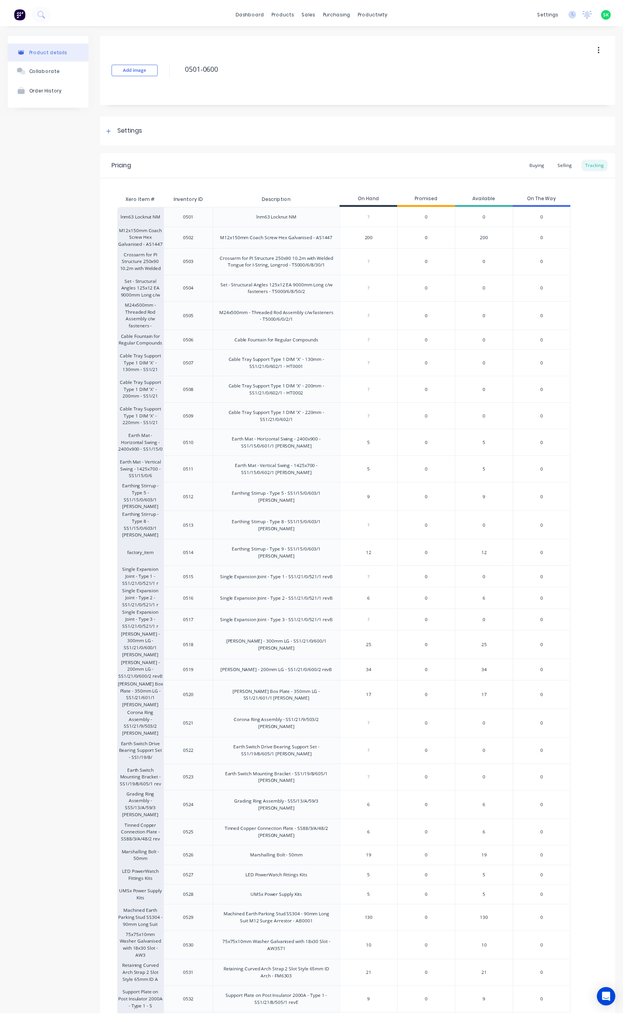
scroll to position [167, 0]
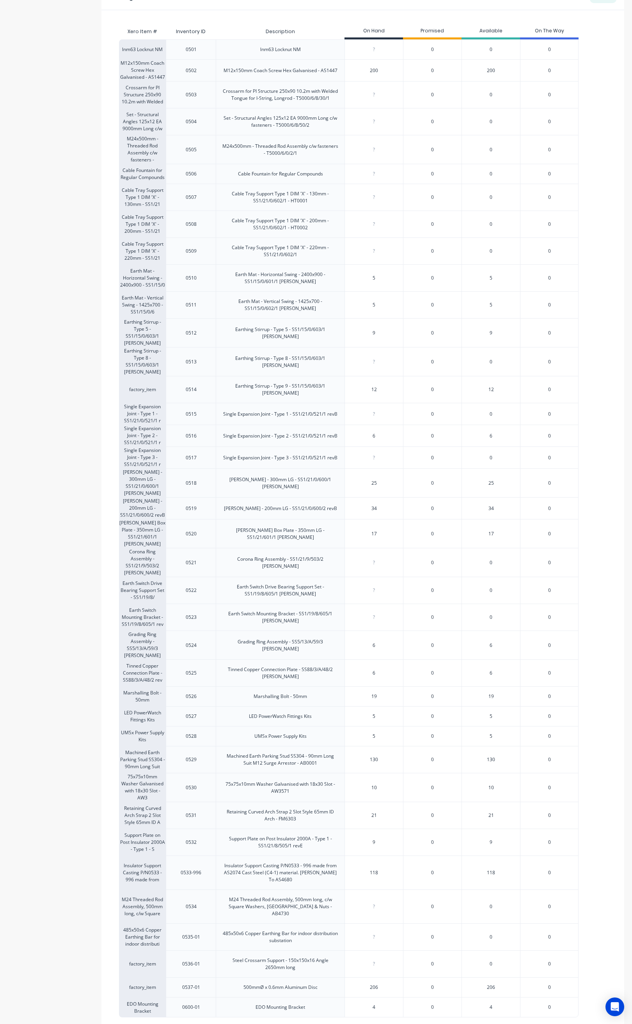
click at [140, 1024] on button "Save" at bounding box center [138, 1035] width 39 height 12
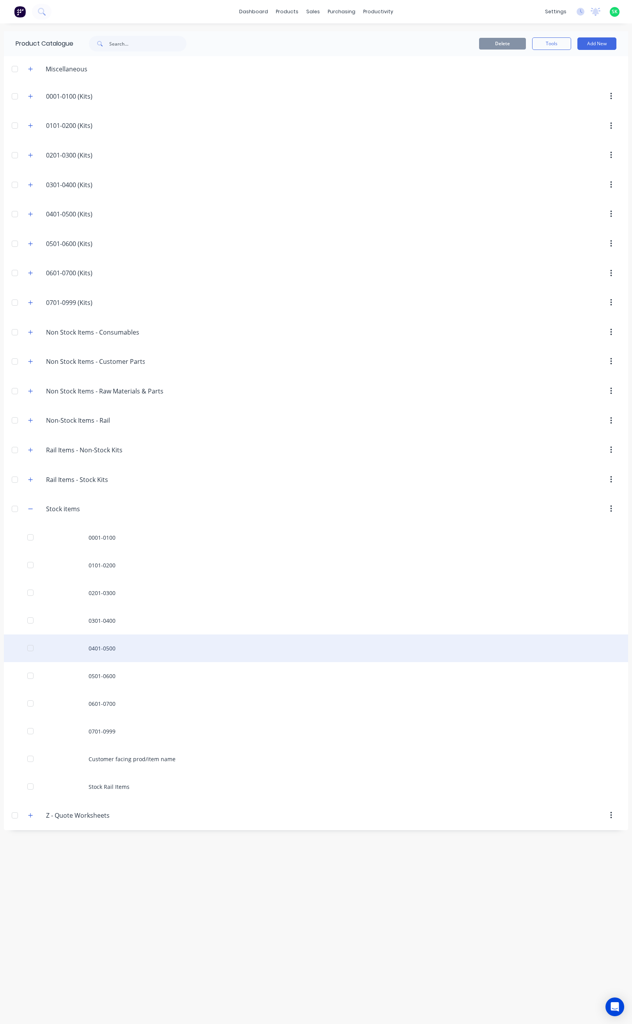
click at [111, 659] on div "0401-0500" at bounding box center [316, 649] width 624 height 28
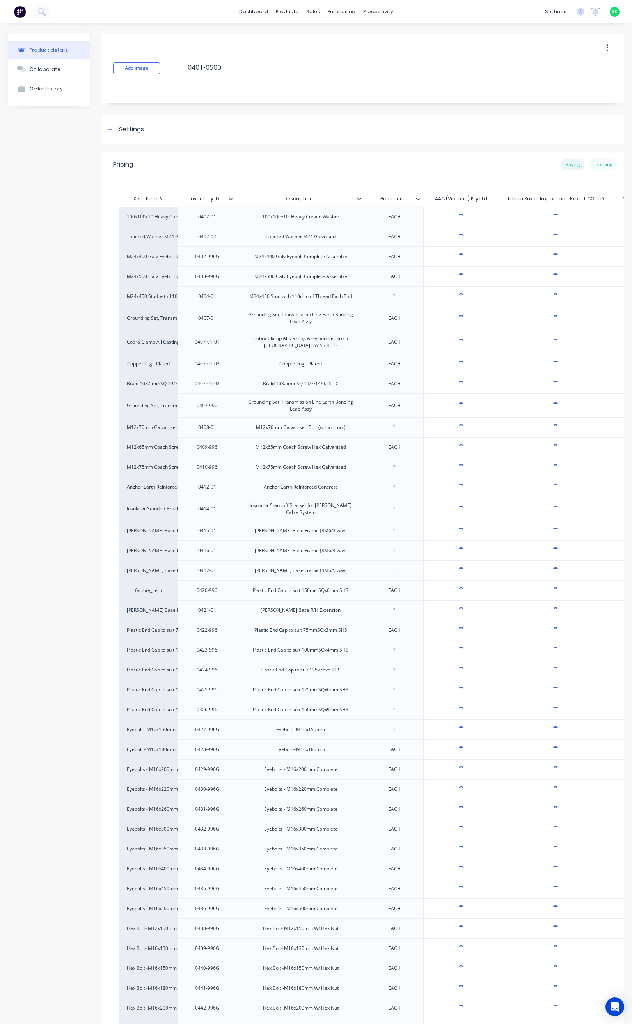
click at [599, 167] on div "Tracking" at bounding box center [603, 165] width 27 height 12
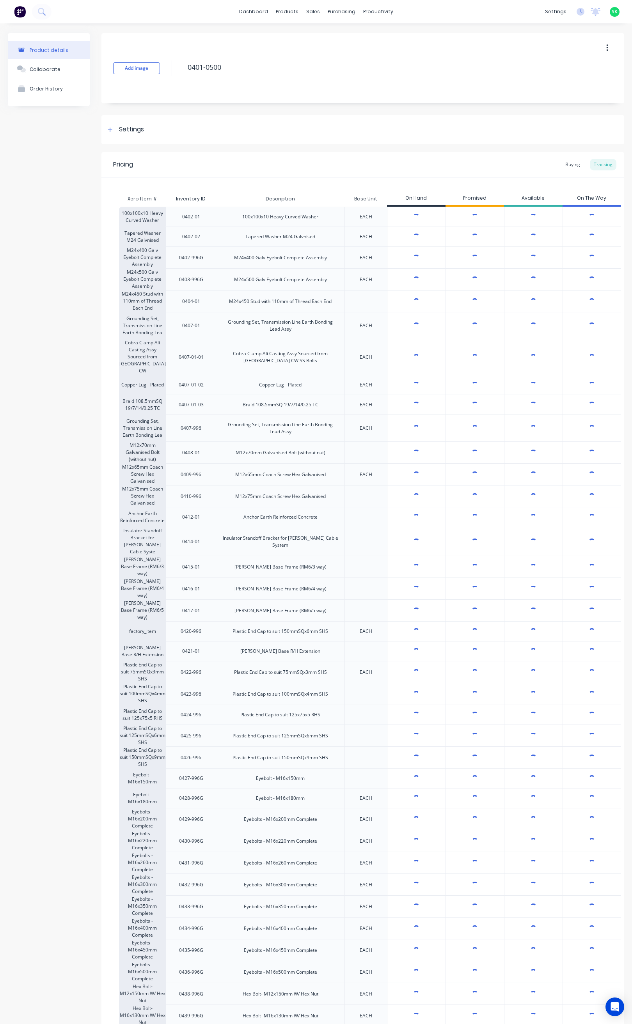
type textarea "x"
click at [383, 32] on link "Workflow" at bounding box center [403, 37] width 103 height 16
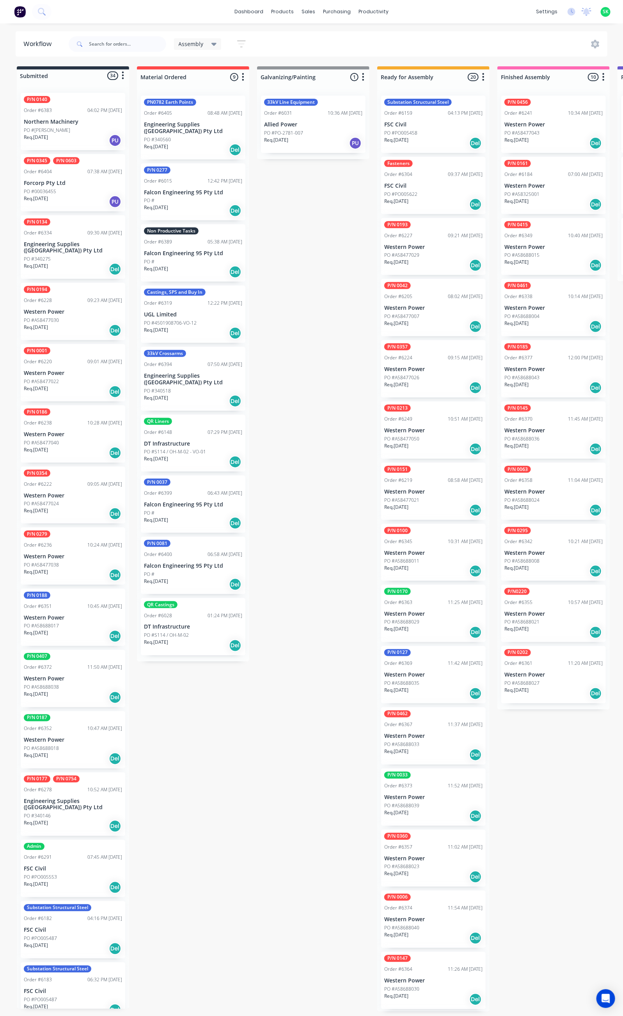
click at [170, 250] on p "Falcon Engineering 95 Pty Ltd" at bounding box center [193, 253] width 98 height 7
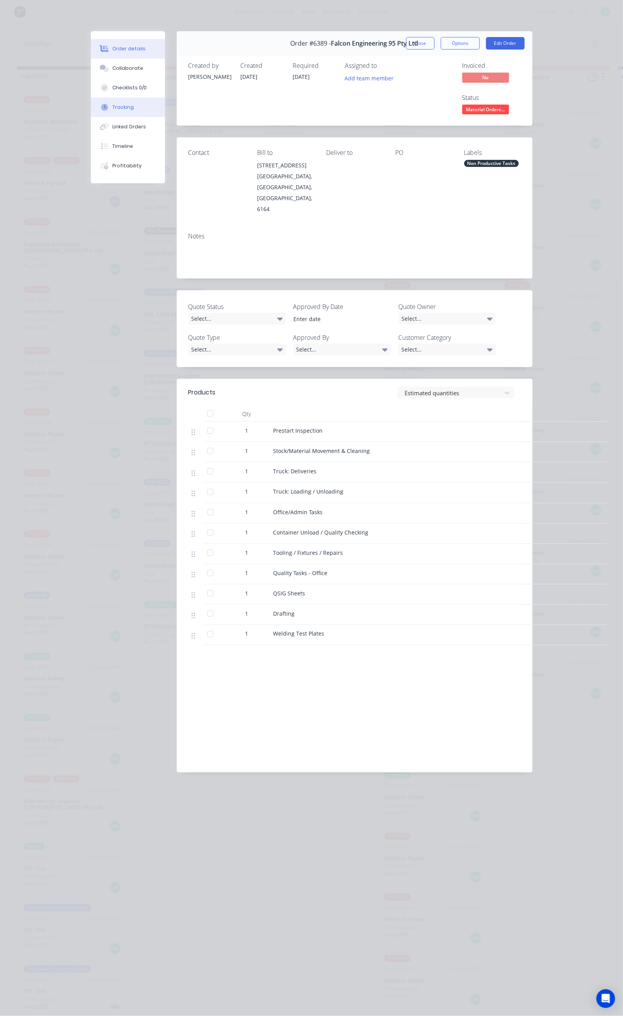
click at [91, 105] on button "Tracking" at bounding box center [128, 108] width 74 height 20
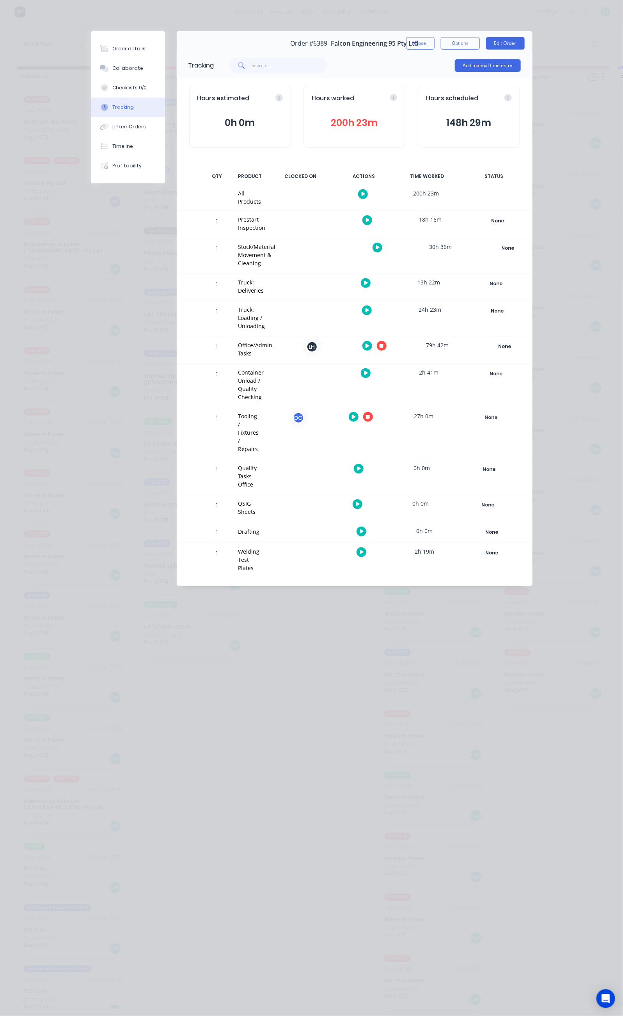
click at [368, 371] on icon "button" at bounding box center [366, 373] width 4 height 5
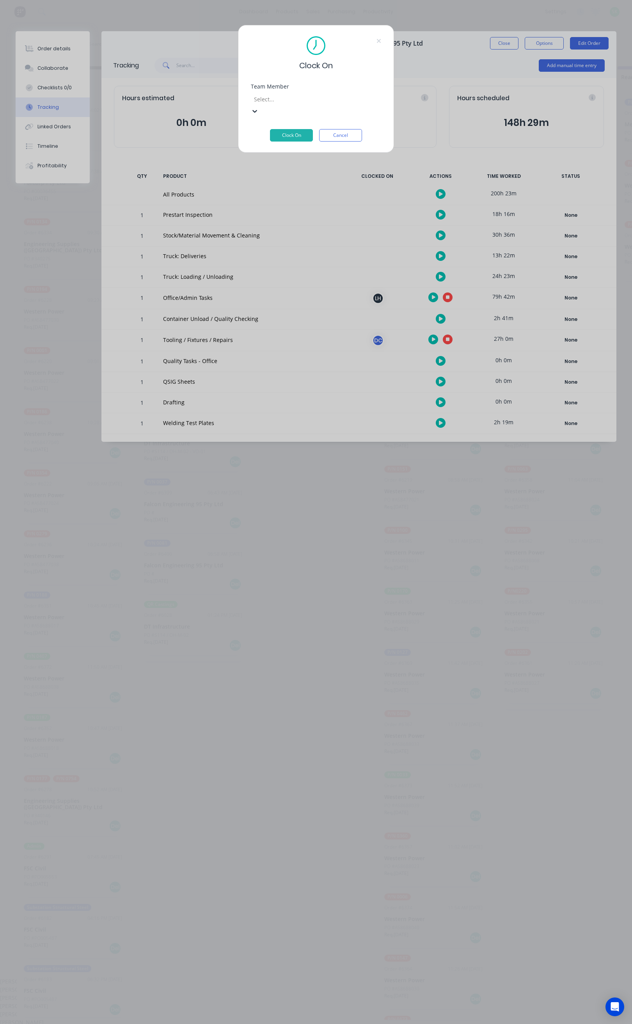
click at [309, 101] on div at bounding box center [309, 99] width 112 height 10
type input "ste"
click at [289, 986] on div "[PERSON_NAME]" at bounding box center [311, 990] width 623 height 8
click at [289, 129] on button "Clock On" at bounding box center [291, 135] width 43 height 12
